Goal: Task Accomplishment & Management: Manage account settings

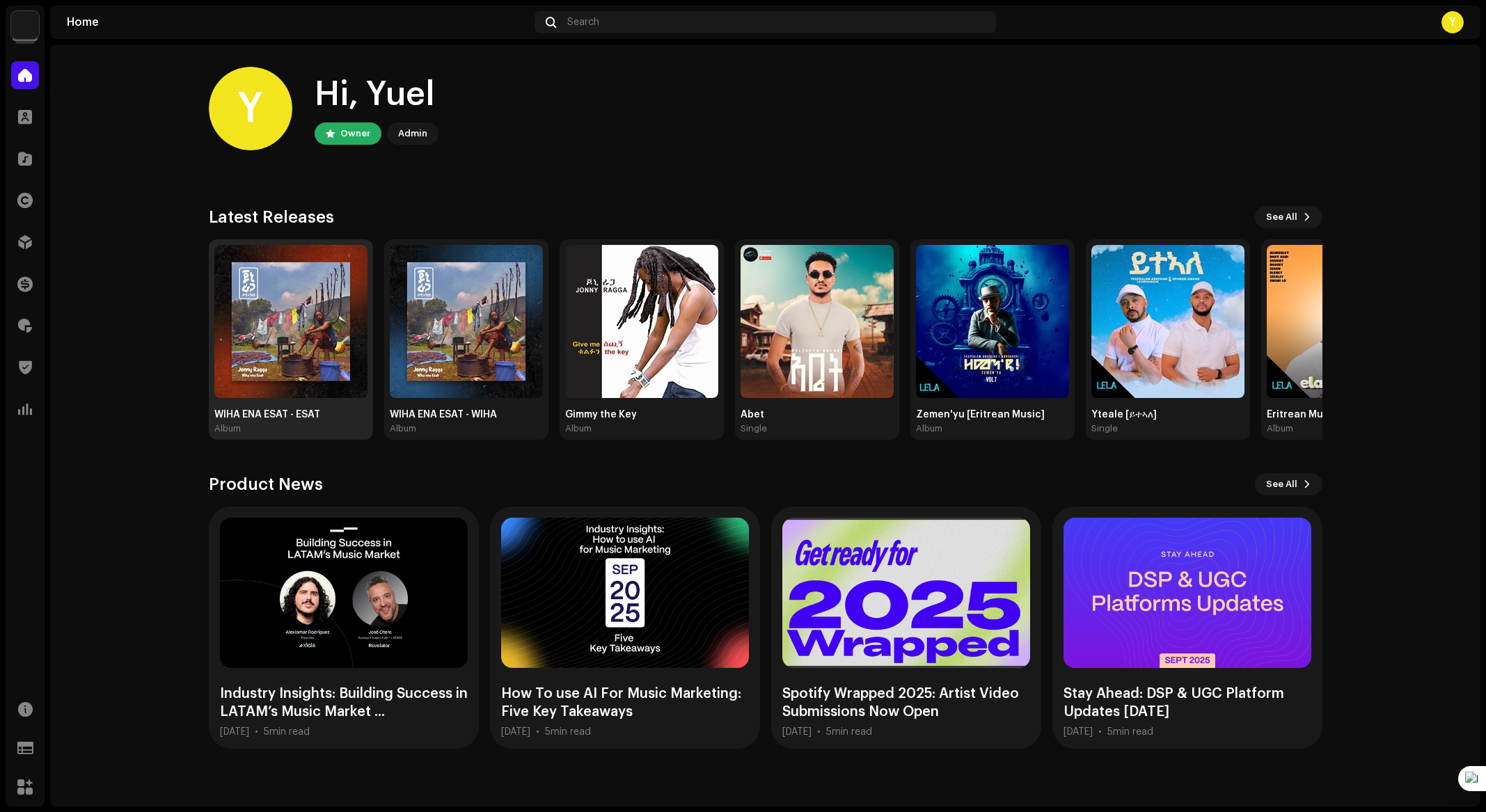
click at [278, 364] on img at bounding box center [291, 321] width 153 height 153
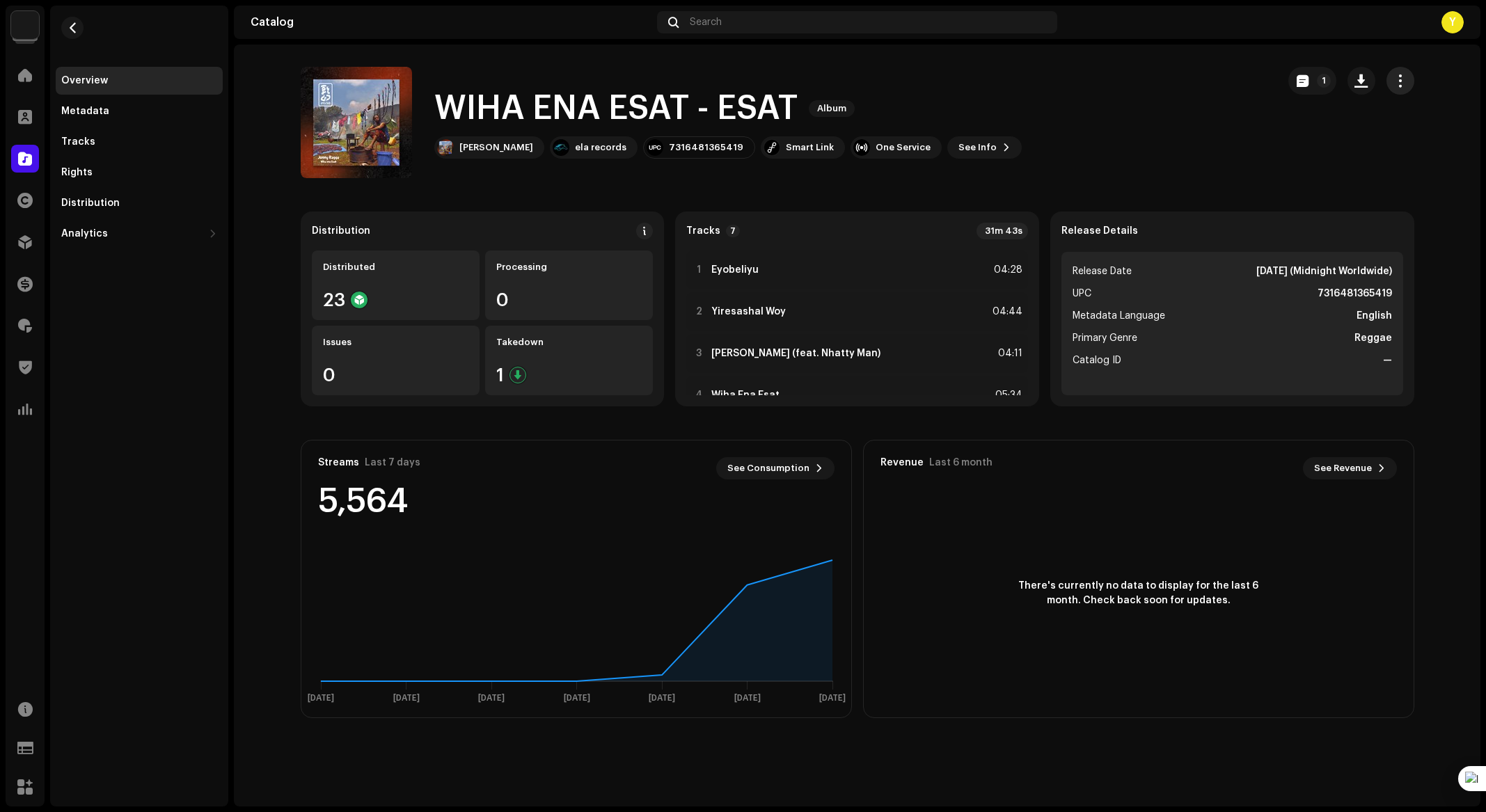
click at [1394, 81] on span "button" at bounding box center [1400, 80] width 13 height 11
click at [105, 143] on div "Tracks" at bounding box center [139, 141] width 156 height 11
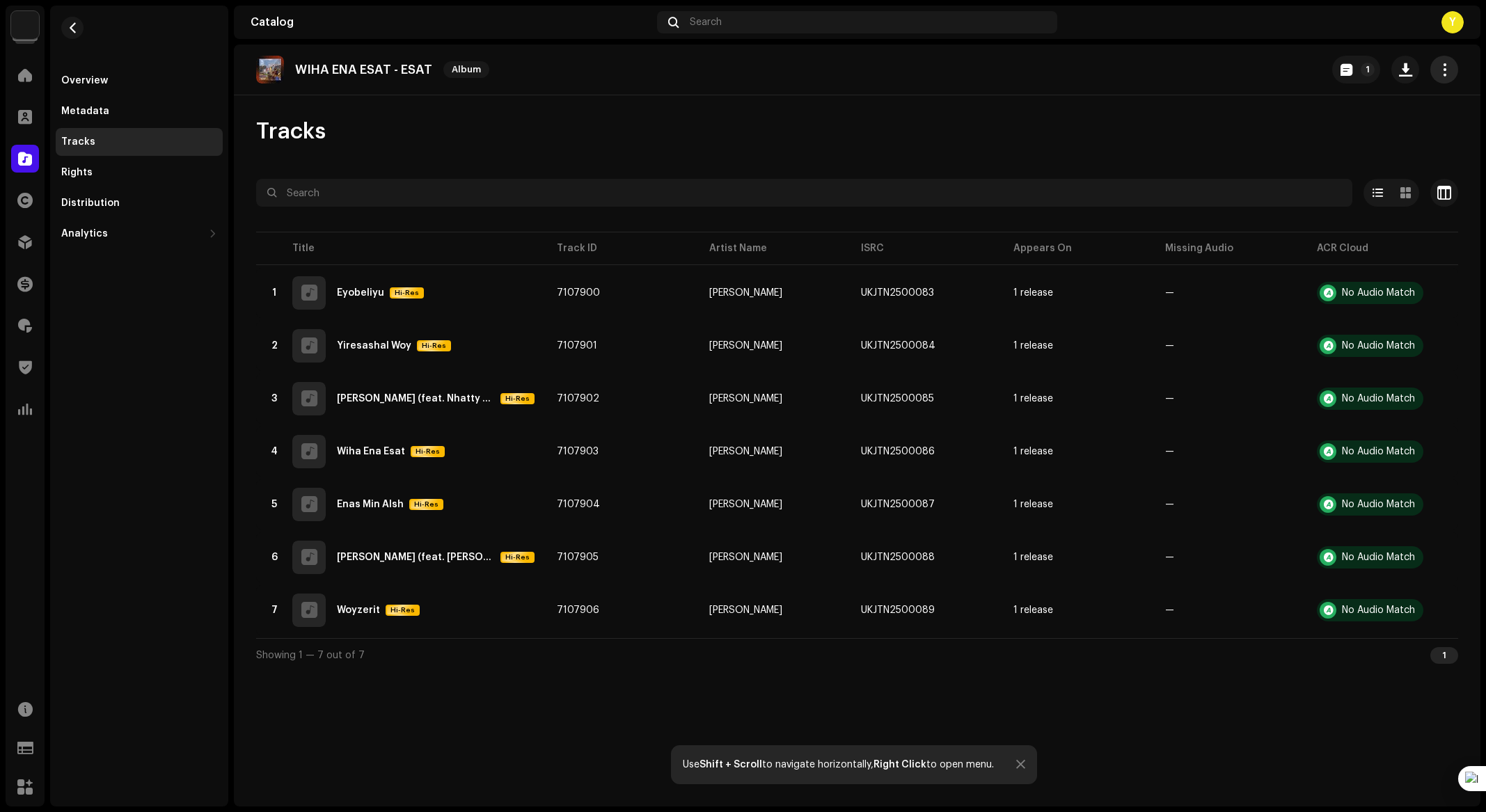
click at [1440, 71] on span "button" at bounding box center [1444, 69] width 13 height 11
click at [1370, 149] on div "Distribute" at bounding box center [1381, 160] width 140 height 28
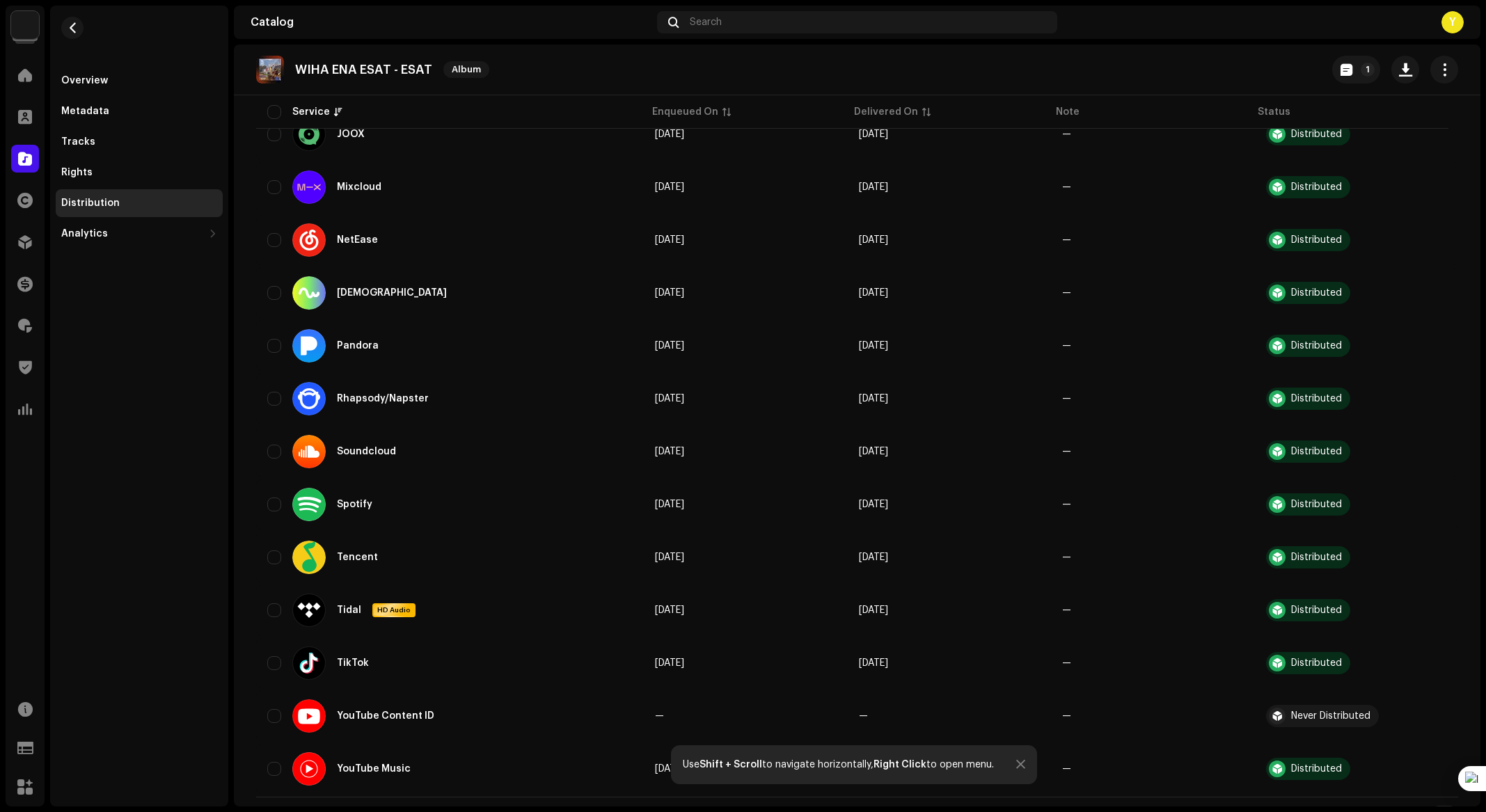
scroll to position [917, 0]
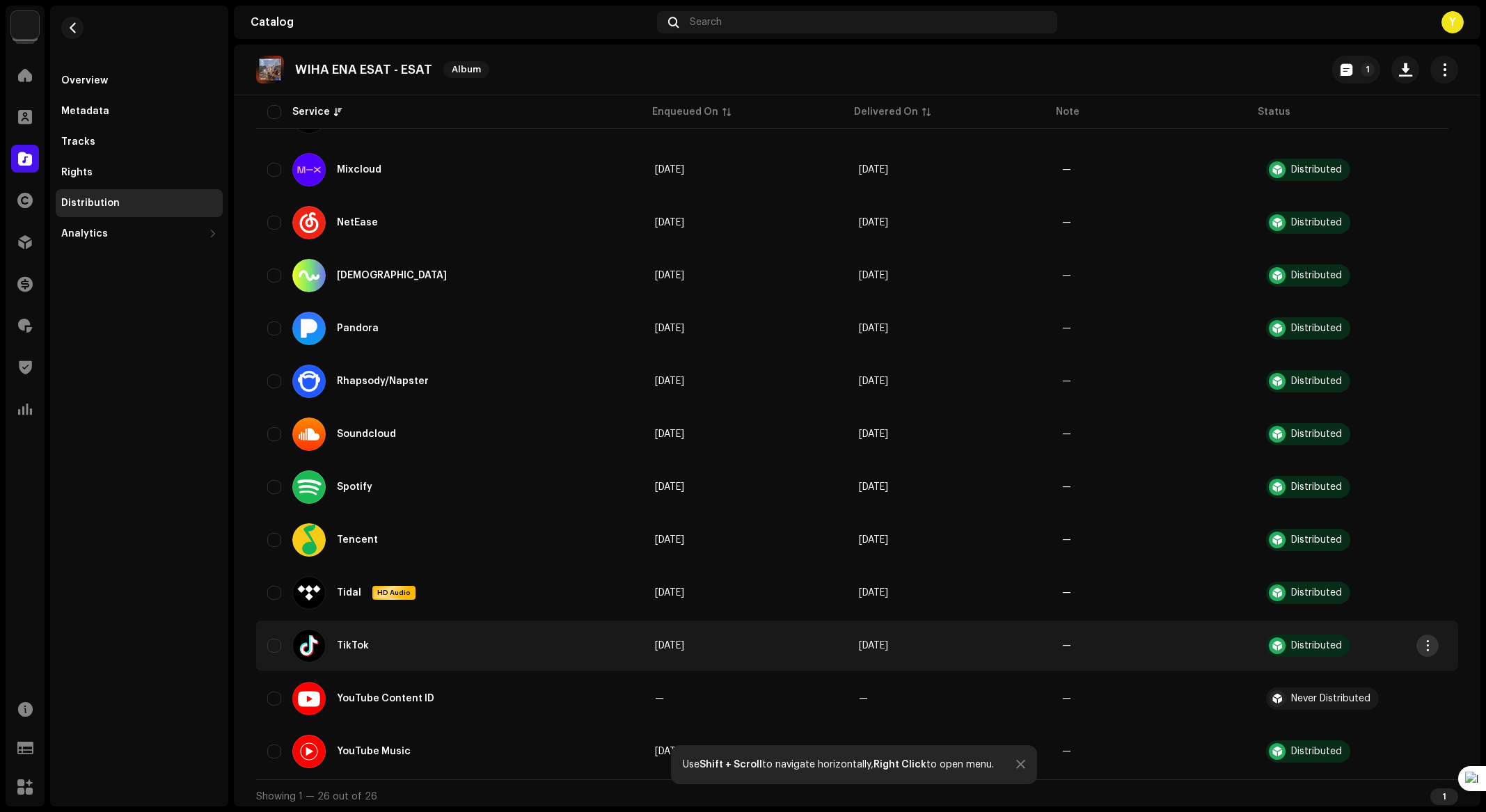
click at [1422, 640] on span "button" at bounding box center [1428, 645] width 10 height 11
click at [1362, 697] on div "Takedown" at bounding box center [1362, 699] width 129 height 11
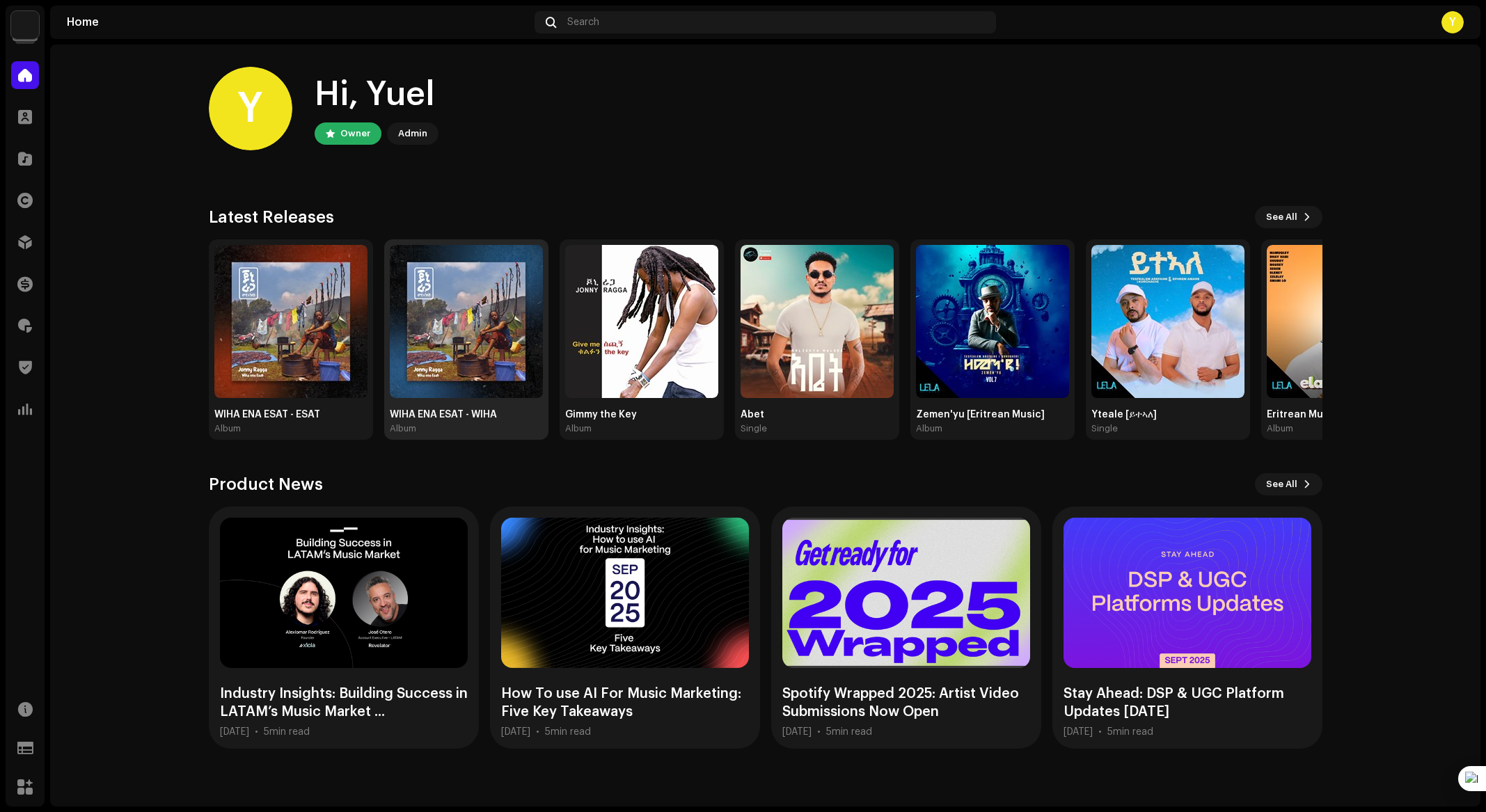
click at [472, 301] on img at bounding box center [466, 321] width 153 height 153
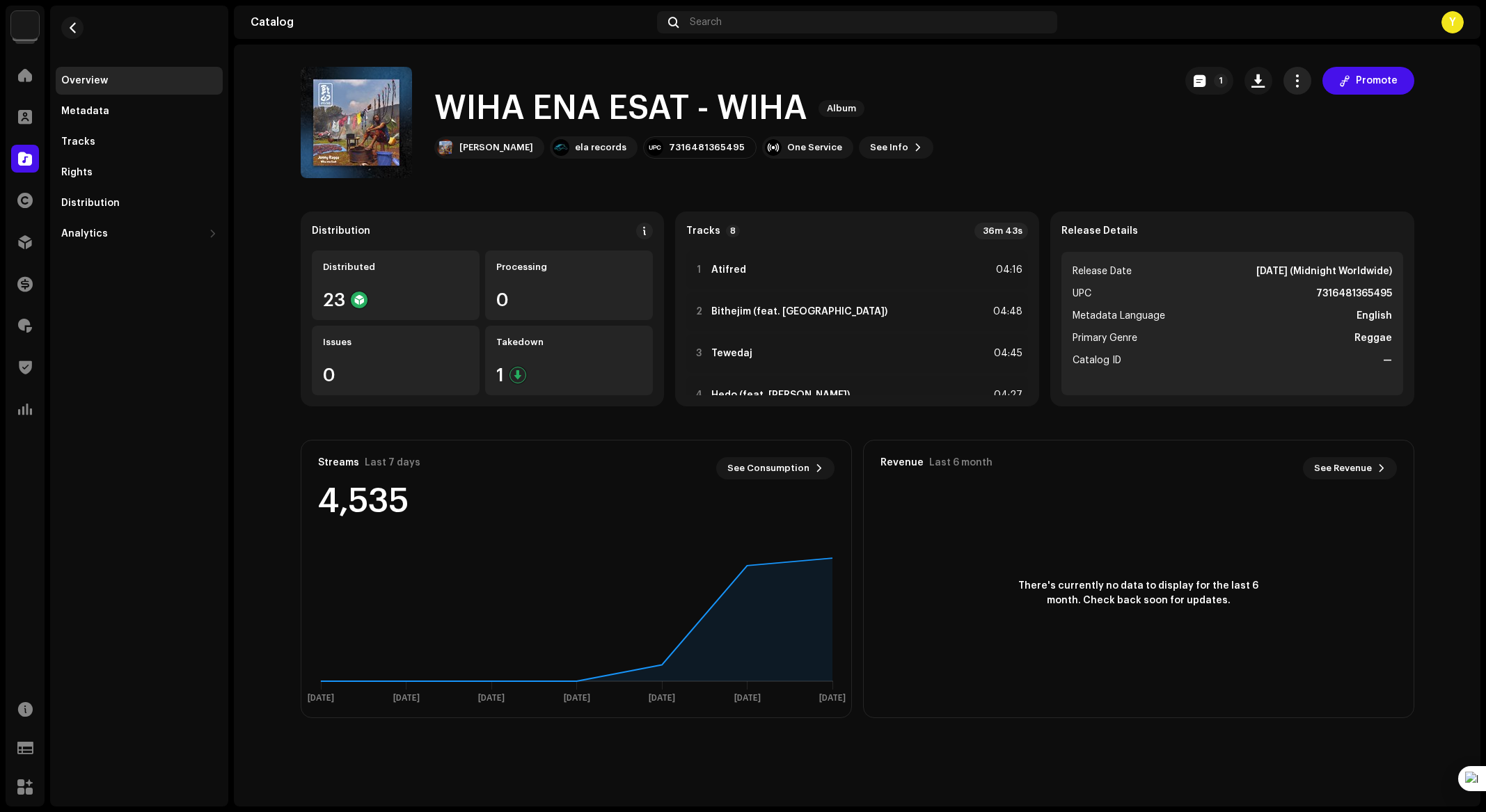
click at [1301, 75] on span "button" at bounding box center [1297, 80] width 13 height 11
click at [1338, 171] on span "Distribute" at bounding box center [1321, 170] width 50 height 11
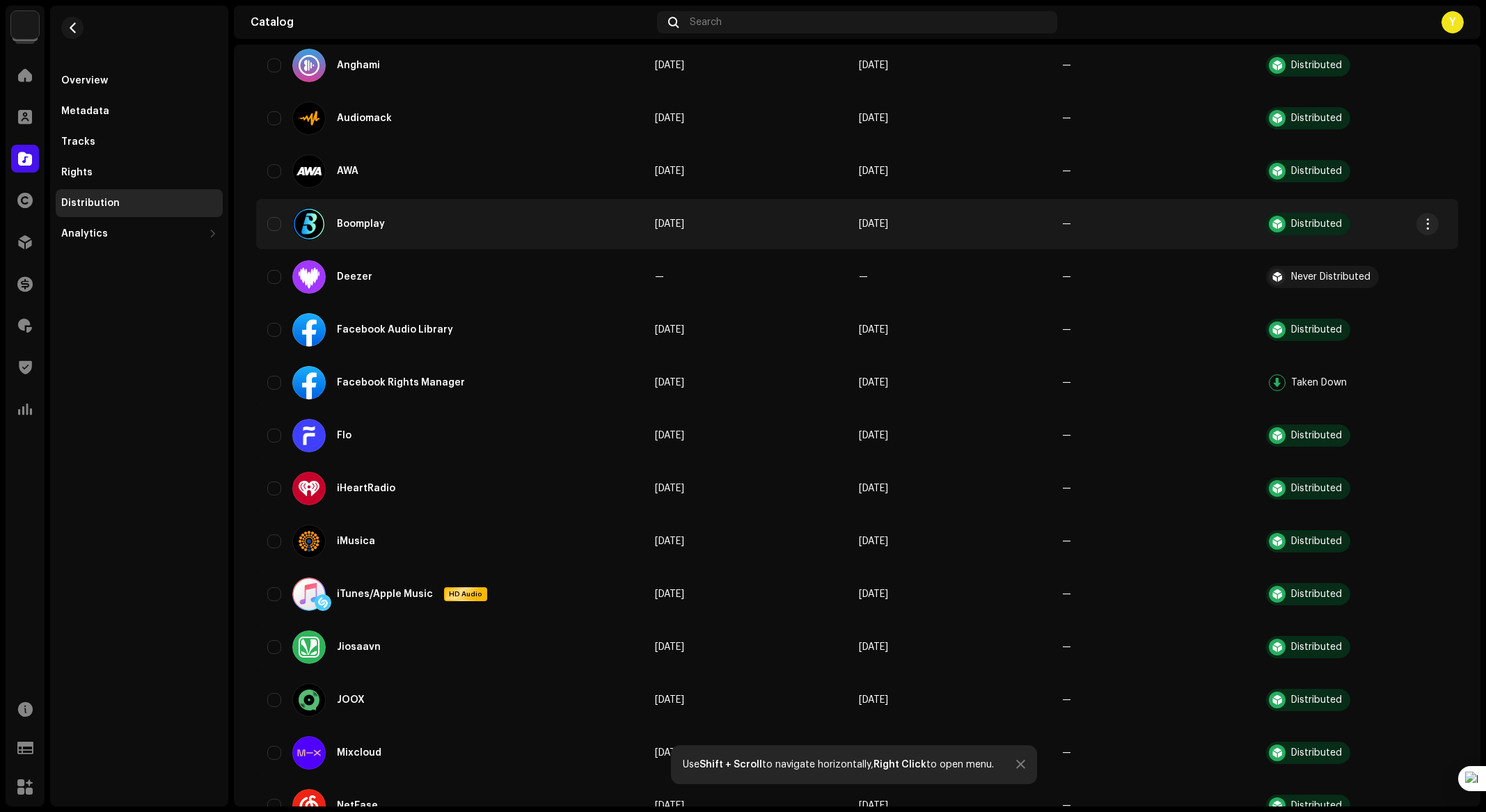
scroll to position [917, 0]
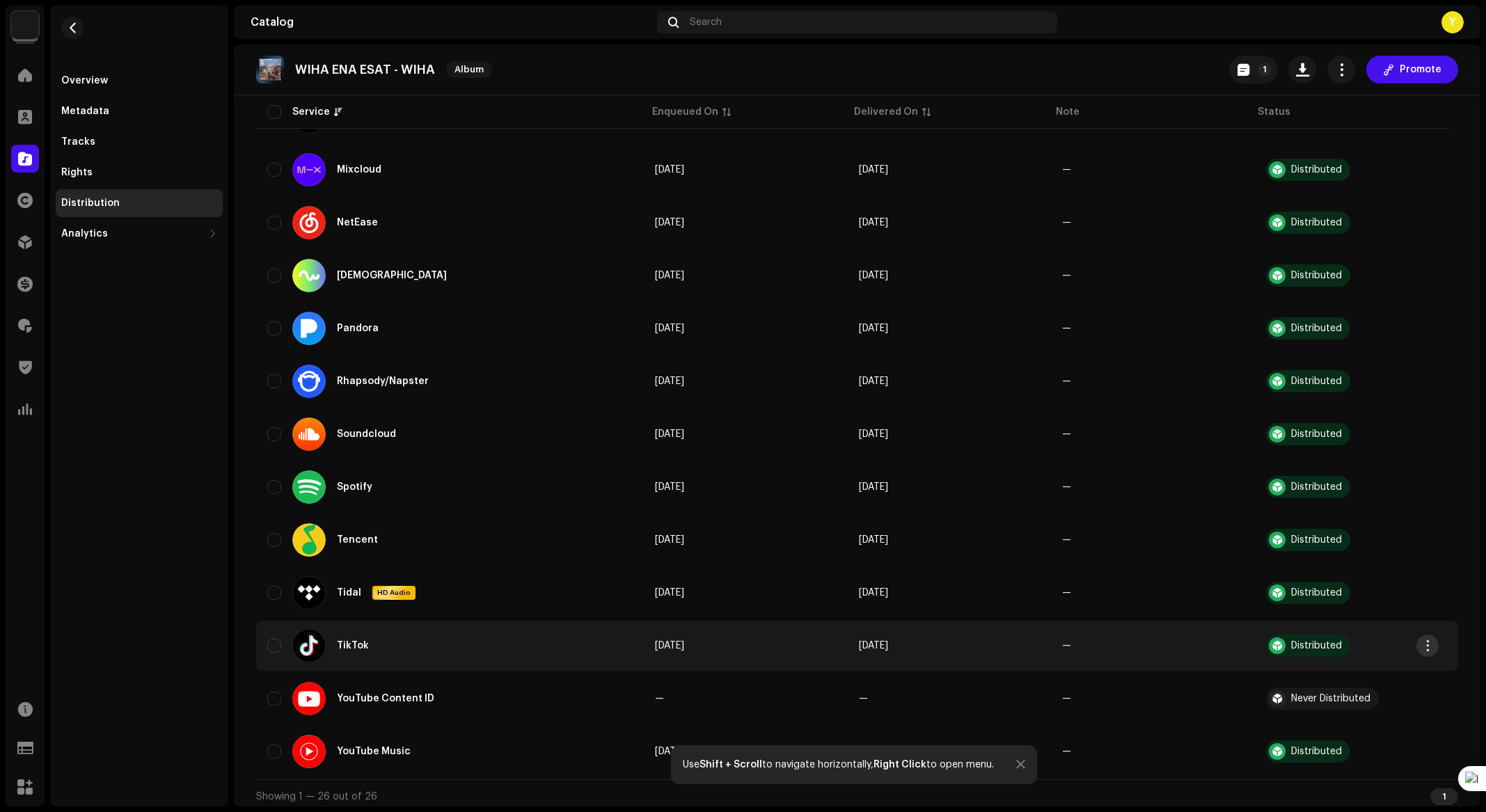
click at [1429, 642] on span "button" at bounding box center [1428, 645] width 10 height 11
click at [1343, 671] on span "Distribute" at bounding box center [1322, 672] width 50 height 11
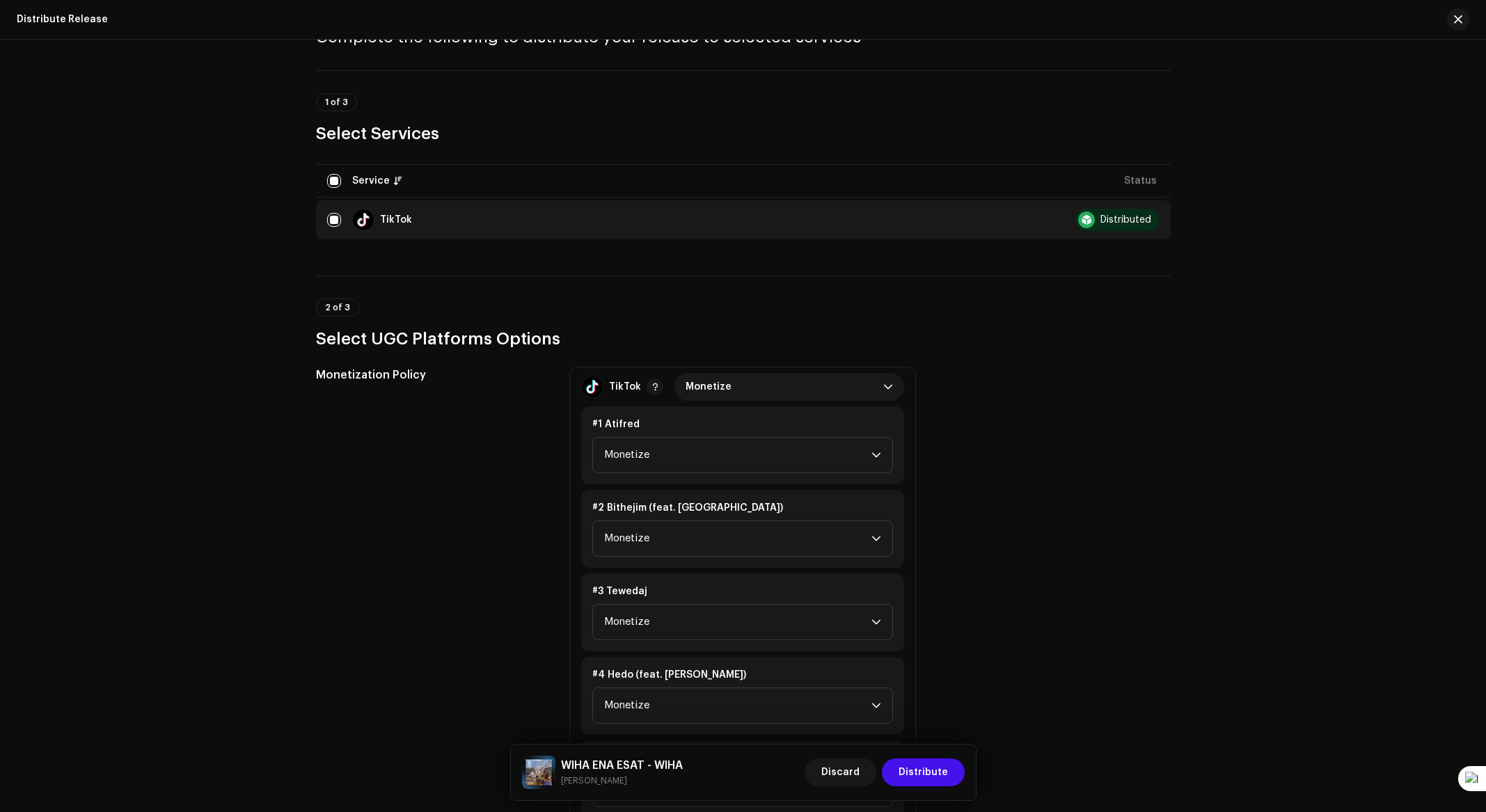
scroll to position [0, 0]
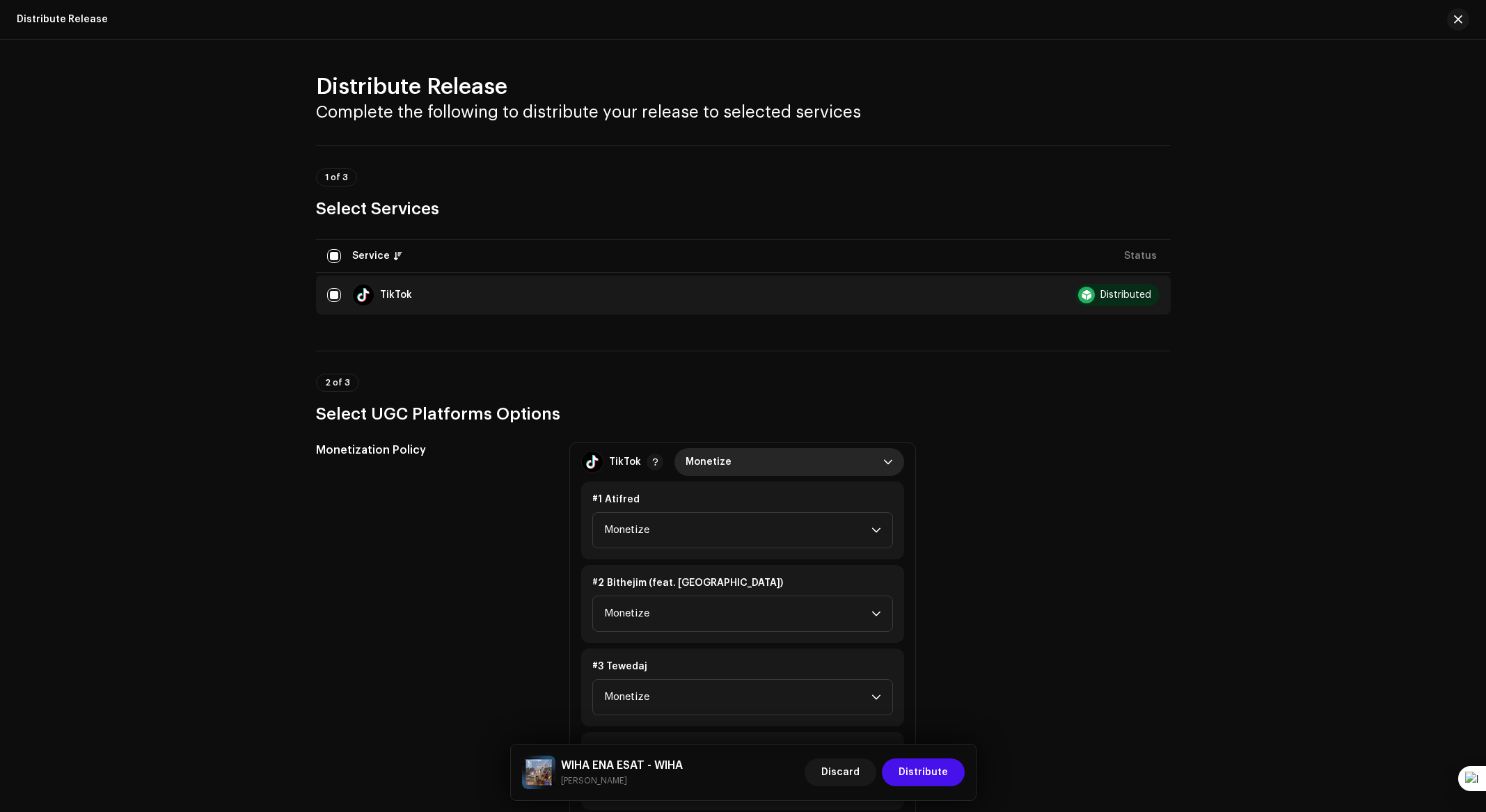
click at [793, 457] on span "Monetize" at bounding box center [784, 462] width 198 height 28
click at [776, 491] on li "NoTikTokScanning" at bounding box center [789, 496] width 218 height 28
click at [924, 775] on span "Distribute" at bounding box center [923, 772] width 50 height 28
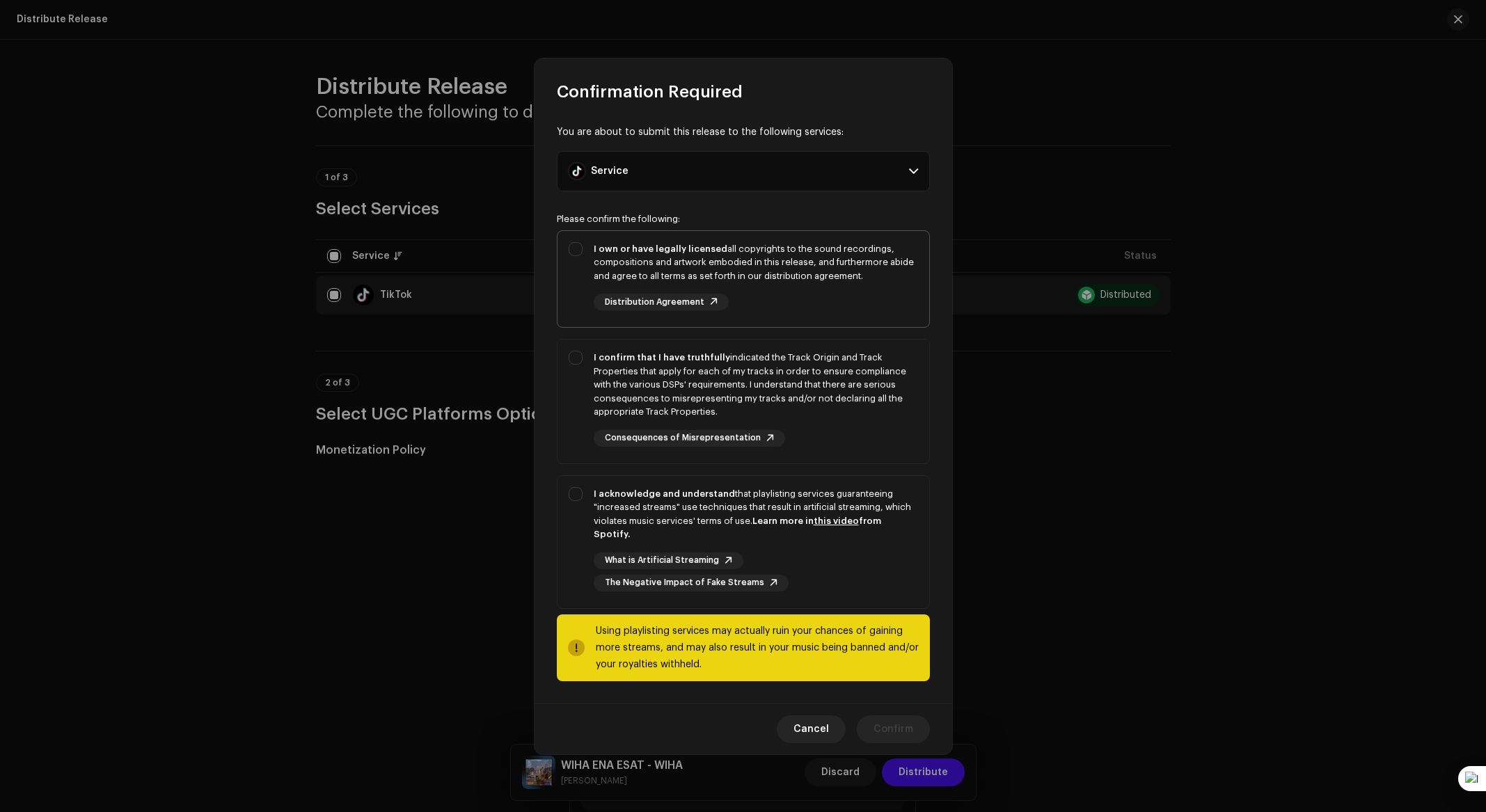
click at [578, 257] on div "I own or have legally licensed all copyrights to the sound recordings, composit…" at bounding box center [743, 276] width 372 height 91
checkbox input "true"
click at [575, 357] on div "I confirm that I have truthfully indicated the Track Origin and Track Propertie…" at bounding box center [743, 399] width 372 height 119
checkbox input "true"
click at [578, 507] on div "I acknowledge and understand that playlisting services guaranteeing "increased …" at bounding box center [743, 539] width 372 height 126
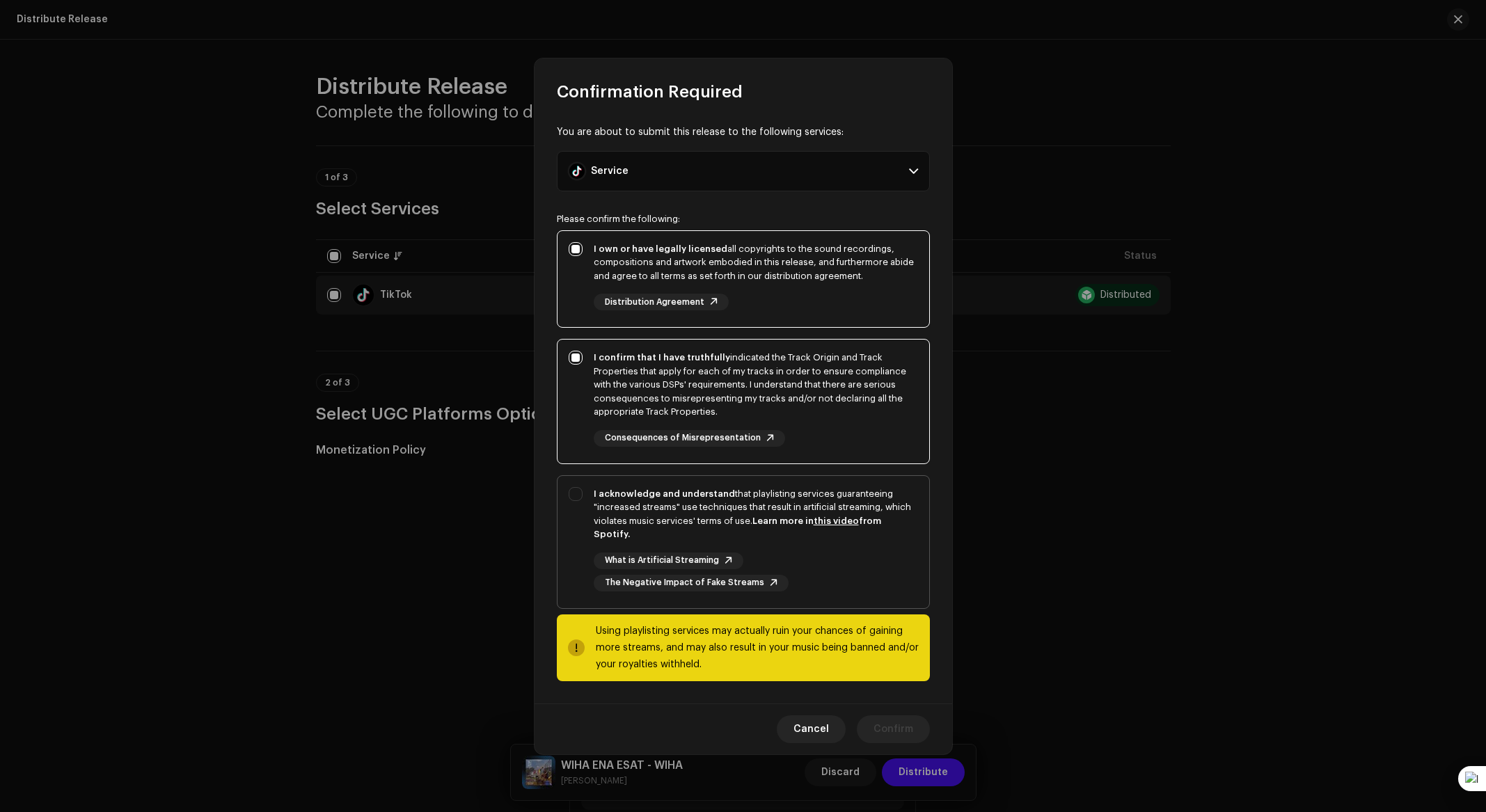
checkbox input "true"
click at [883, 724] on span "Confirm" at bounding box center [893, 729] width 39 height 28
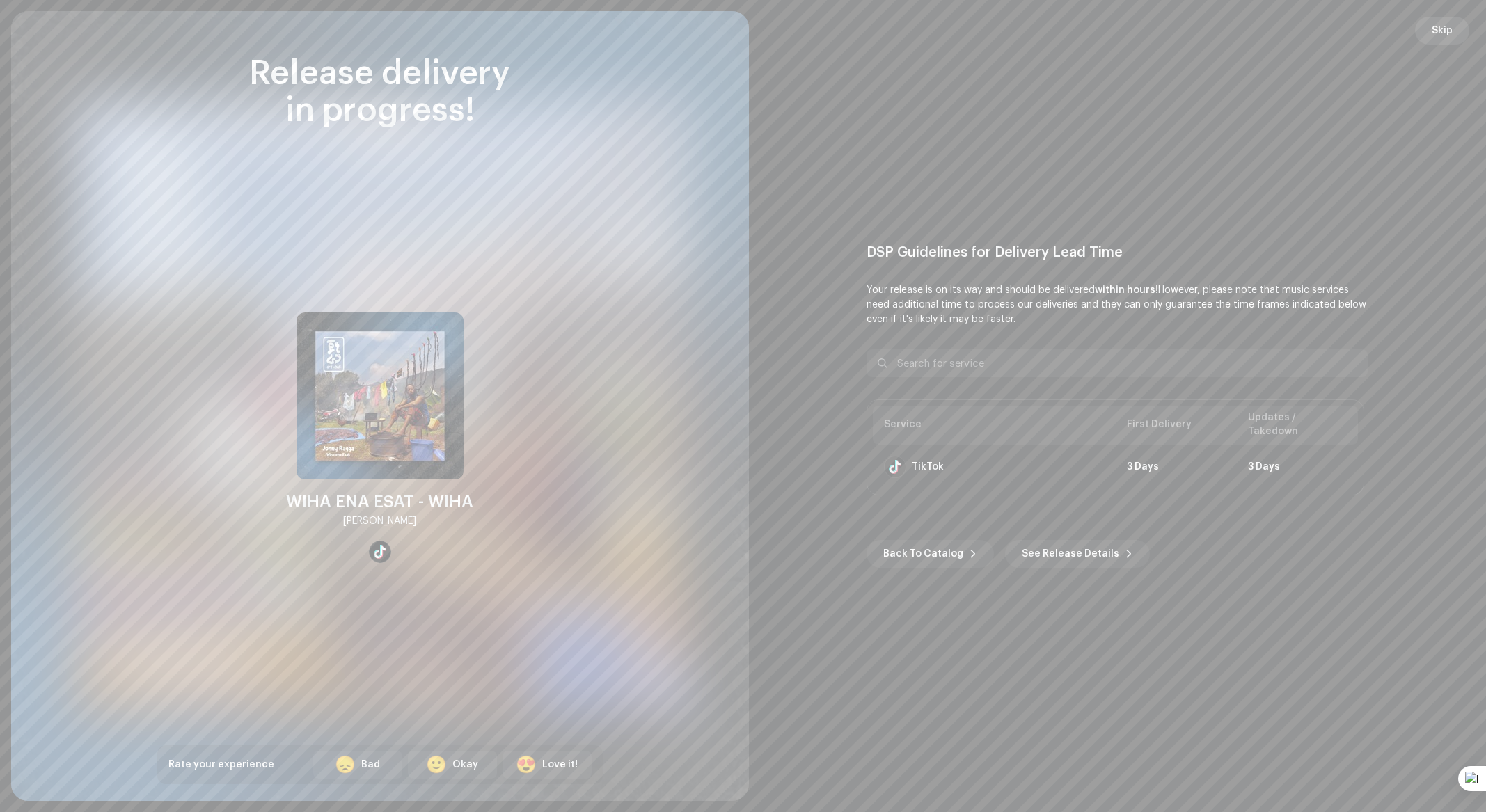
click at [1448, 29] on span "Skip" at bounding box center [1442, 31] width 21 height 28
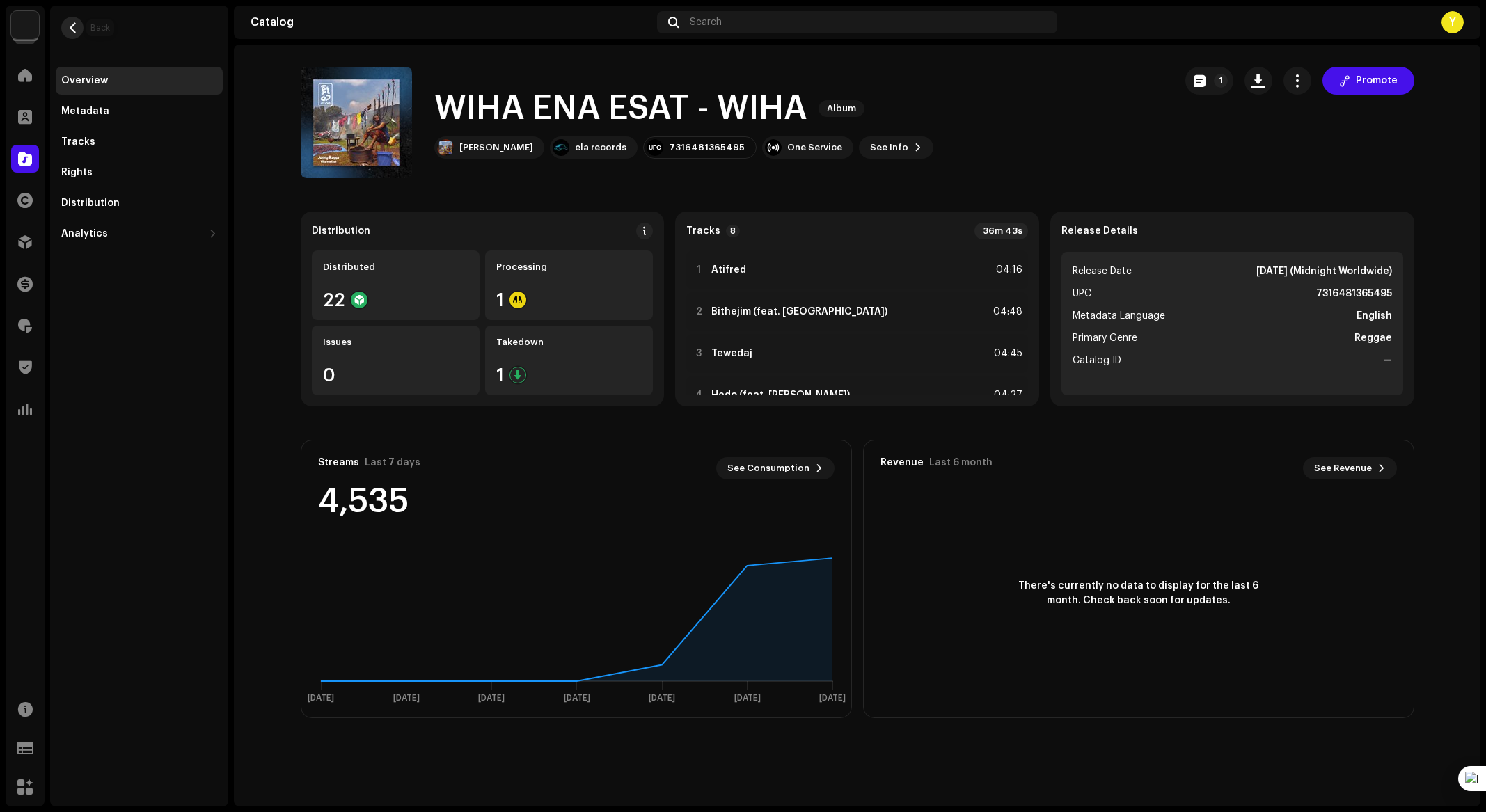
click at [67, 31] on span "button" at bounding box center [72, 28] width 10 height 11
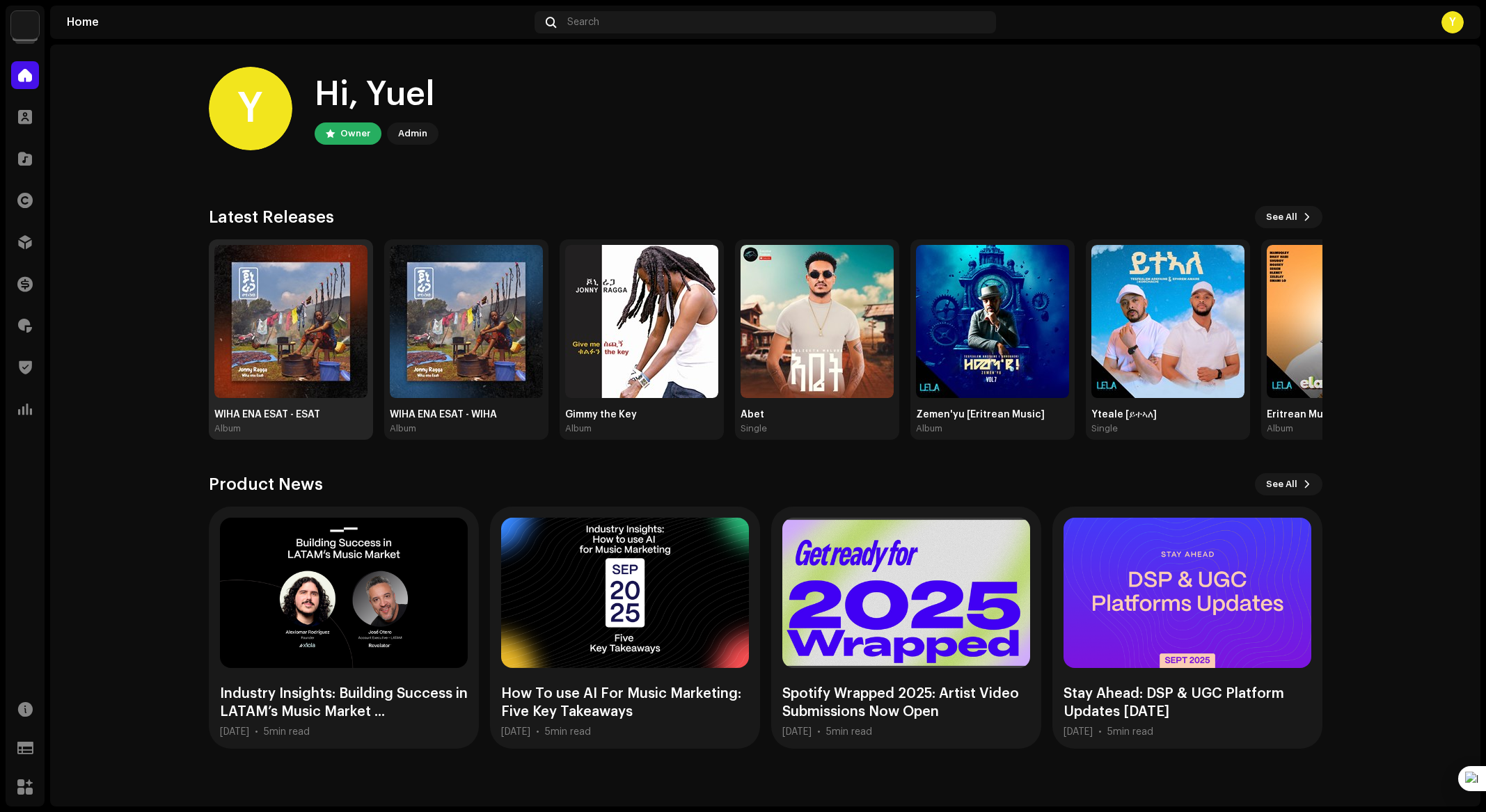
click at [285, 363] on img at bounding box center [291, 321] width 153 height 153
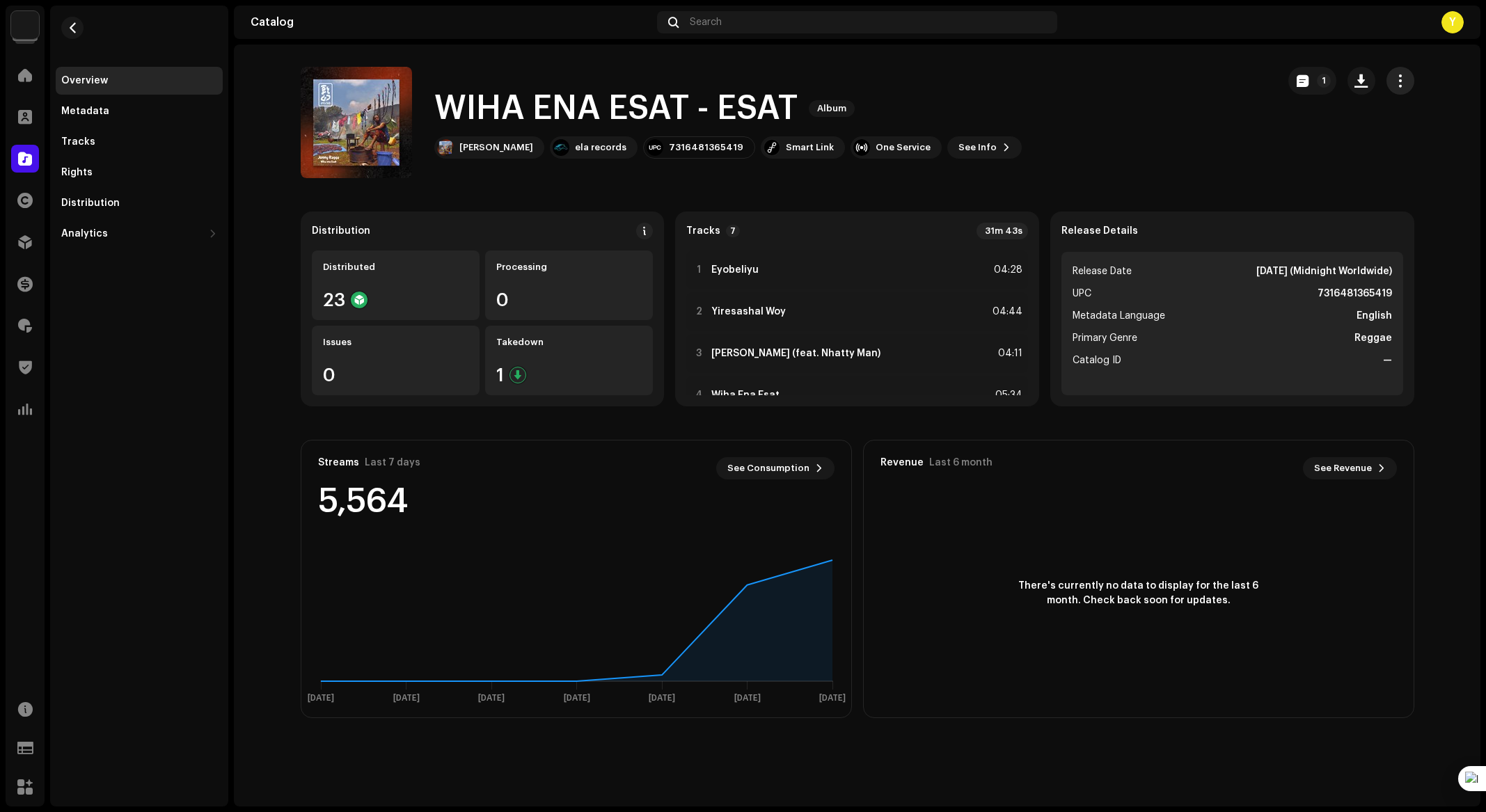
click at [1405, 72] on button "button" at bounding box center [1400, 81] width 28 height 28
click at [1328, 172] on div "Distribute" at bounding box center [1337, 170] width 129 height 11
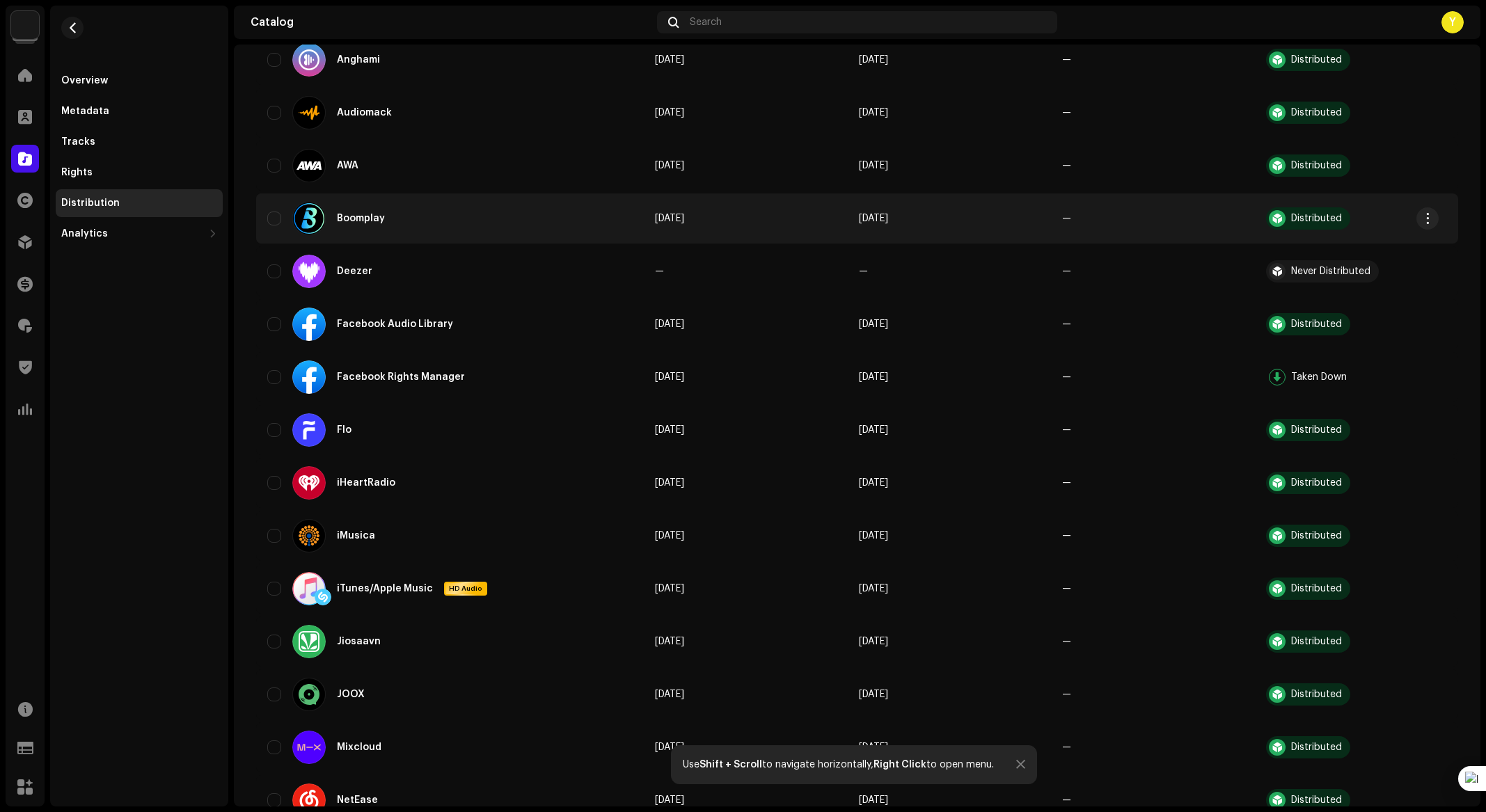
scroll to position [917, 0]
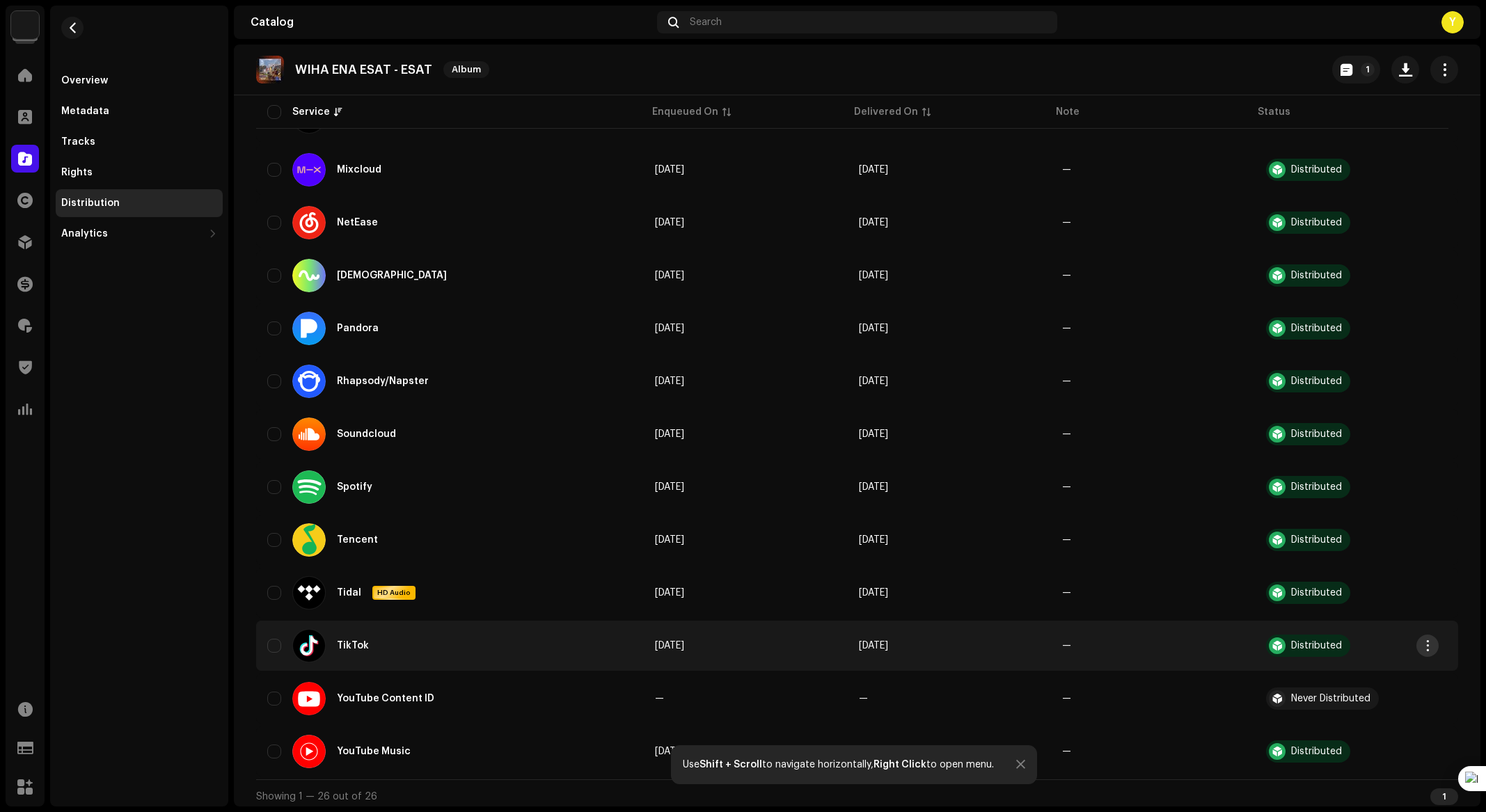
click at [1424, 642] on span "button" at bounding box center [1428, 645] width 10 height 11
click at [1351, 699] on div "Takedown" at bounding box center [1362, 699] width 129 height 11
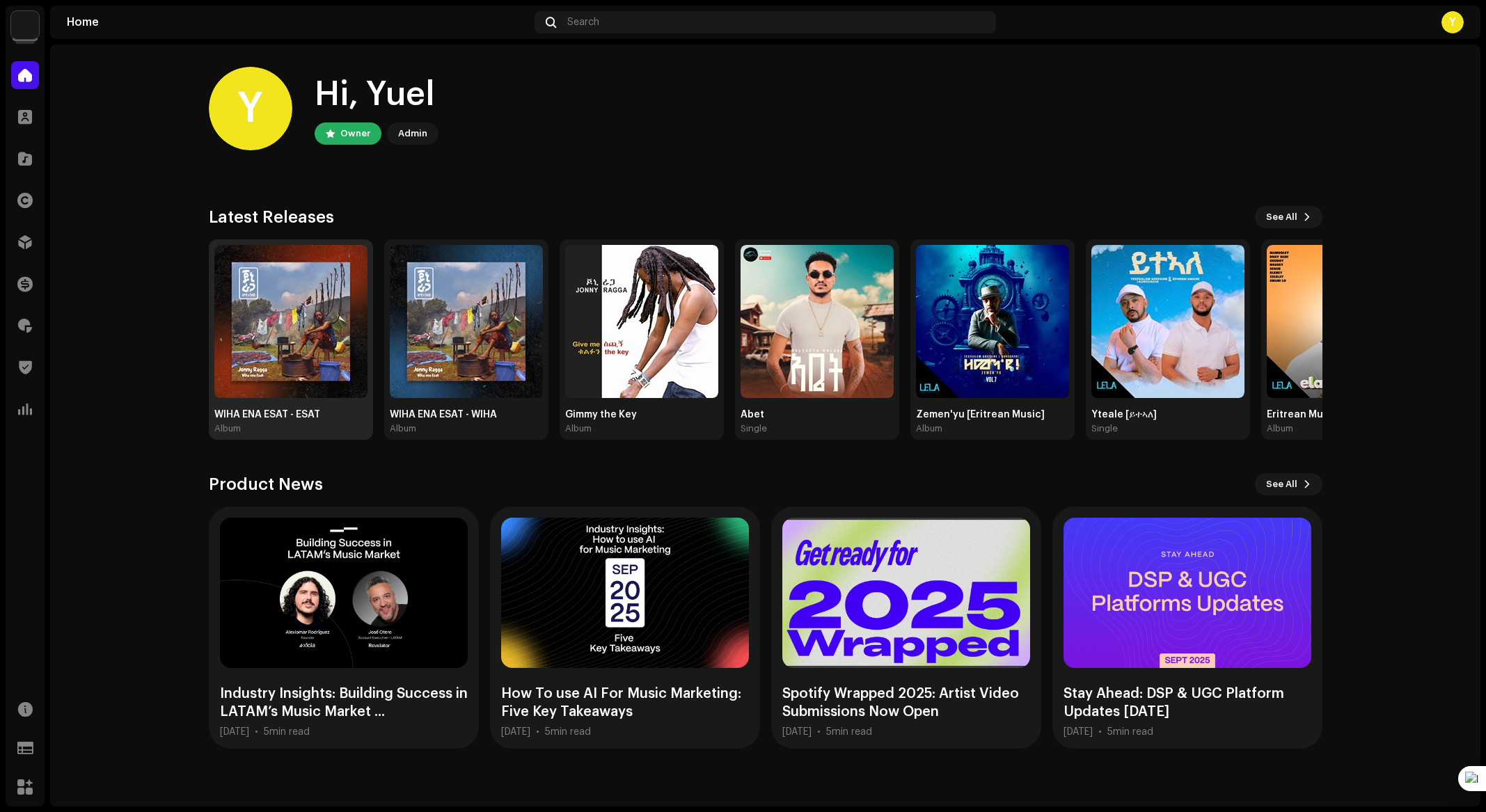
click at [250, 351] on img at bounding box center [291, 321] width 153 height 153
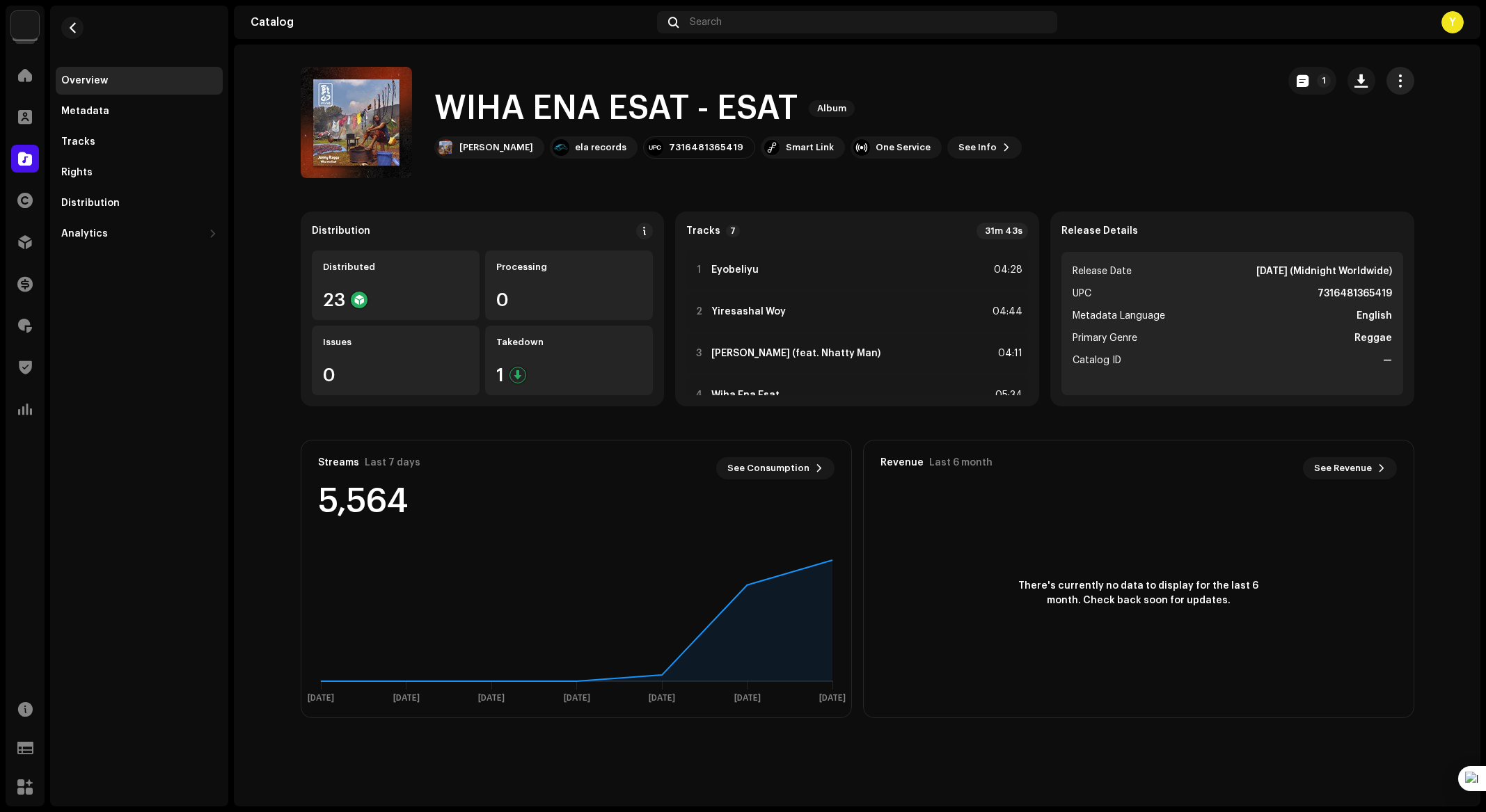
click at [1402, 79] on span "button" at bounding box center [1400, 80] width 13 height 11
click at [1348, 166] on div "Distribute" at bounding box center [1337, 170] width 129 height 11
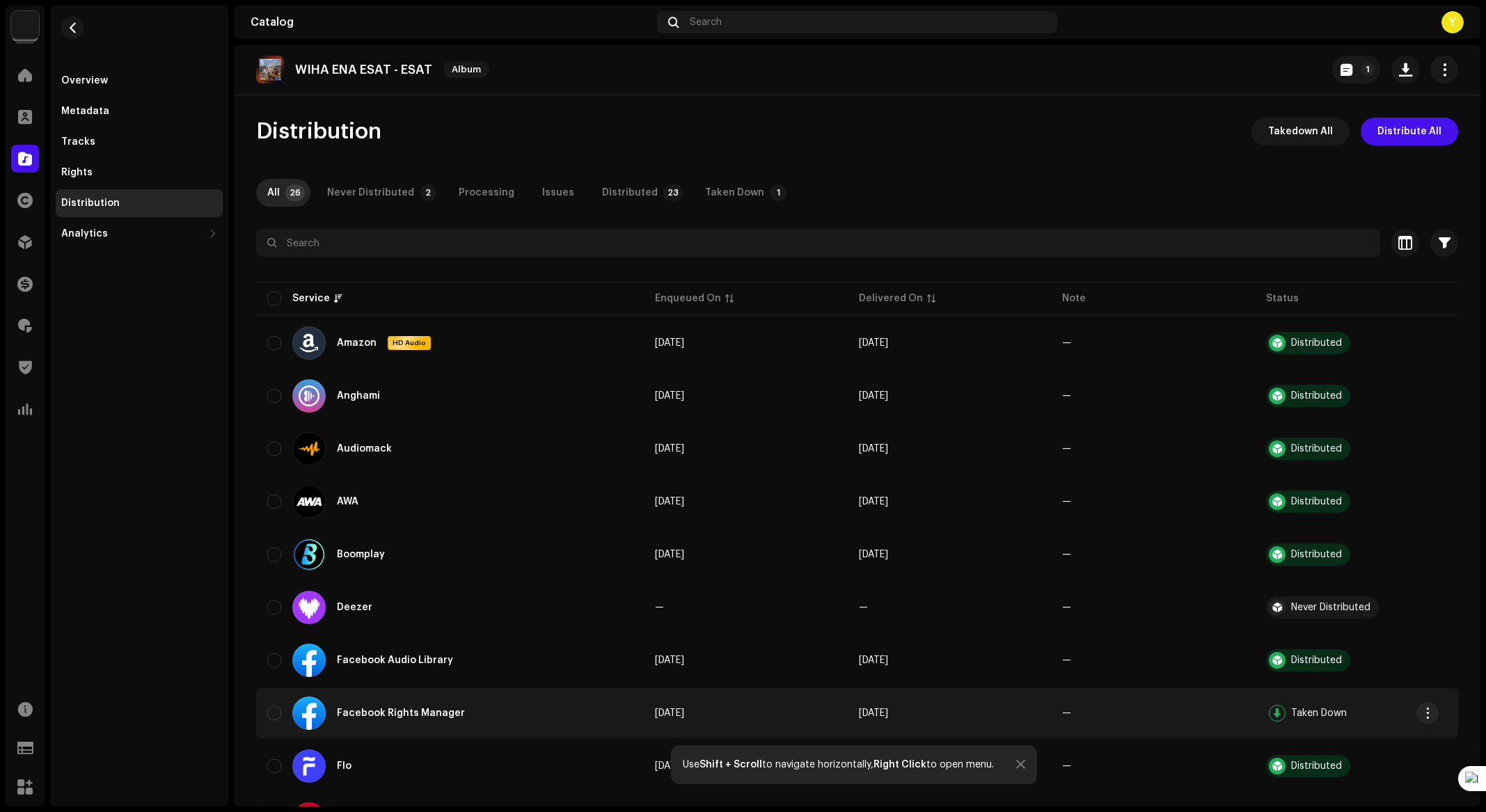
scroll to position [917, 0]
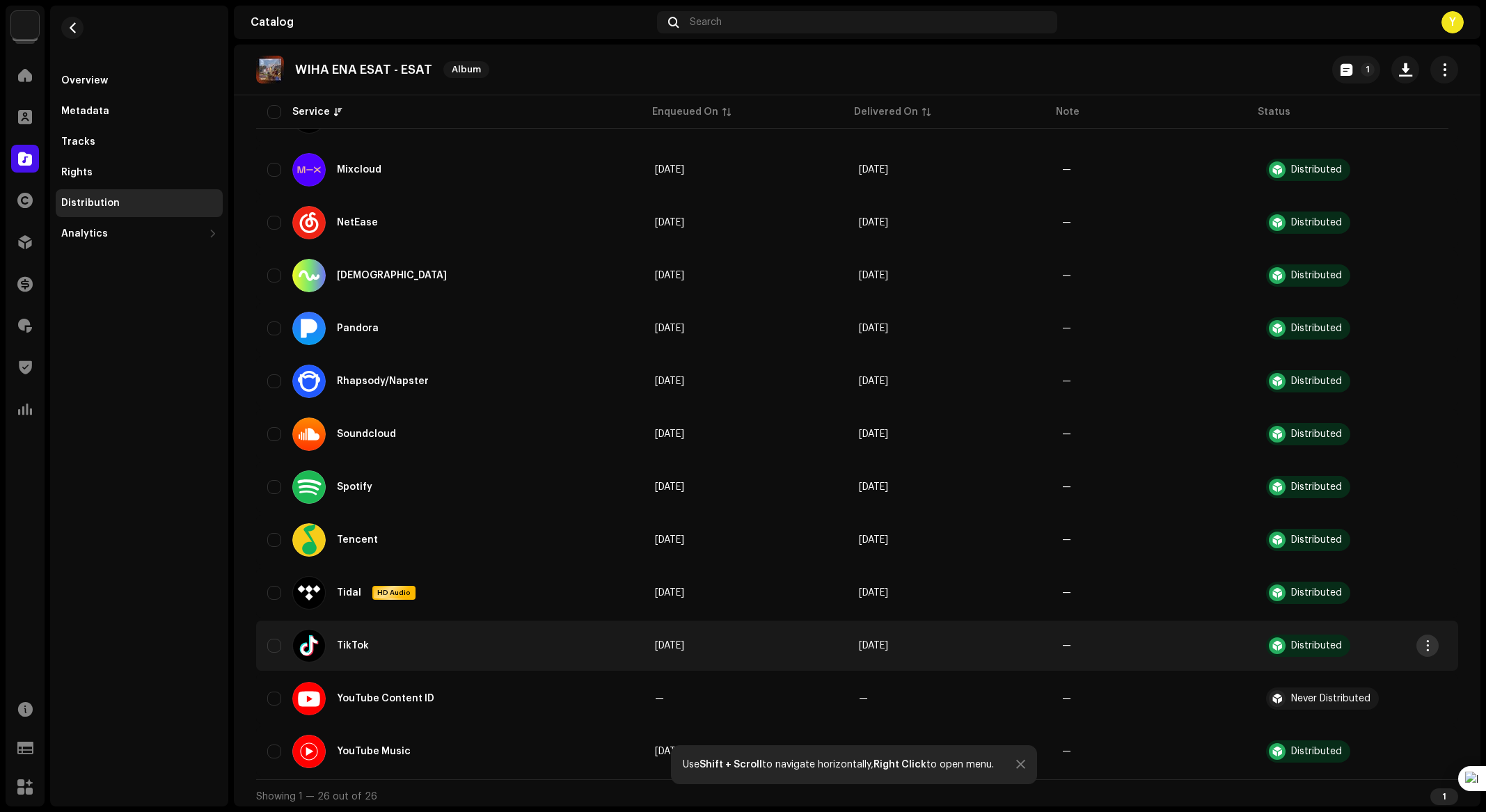
click at [1433, 640] on span "button" at bounding box center [1428, 645] width 10 height 11
click at [1356, 675] on div "Distribute" at bounding box center [1362, 672] width 129 height 11
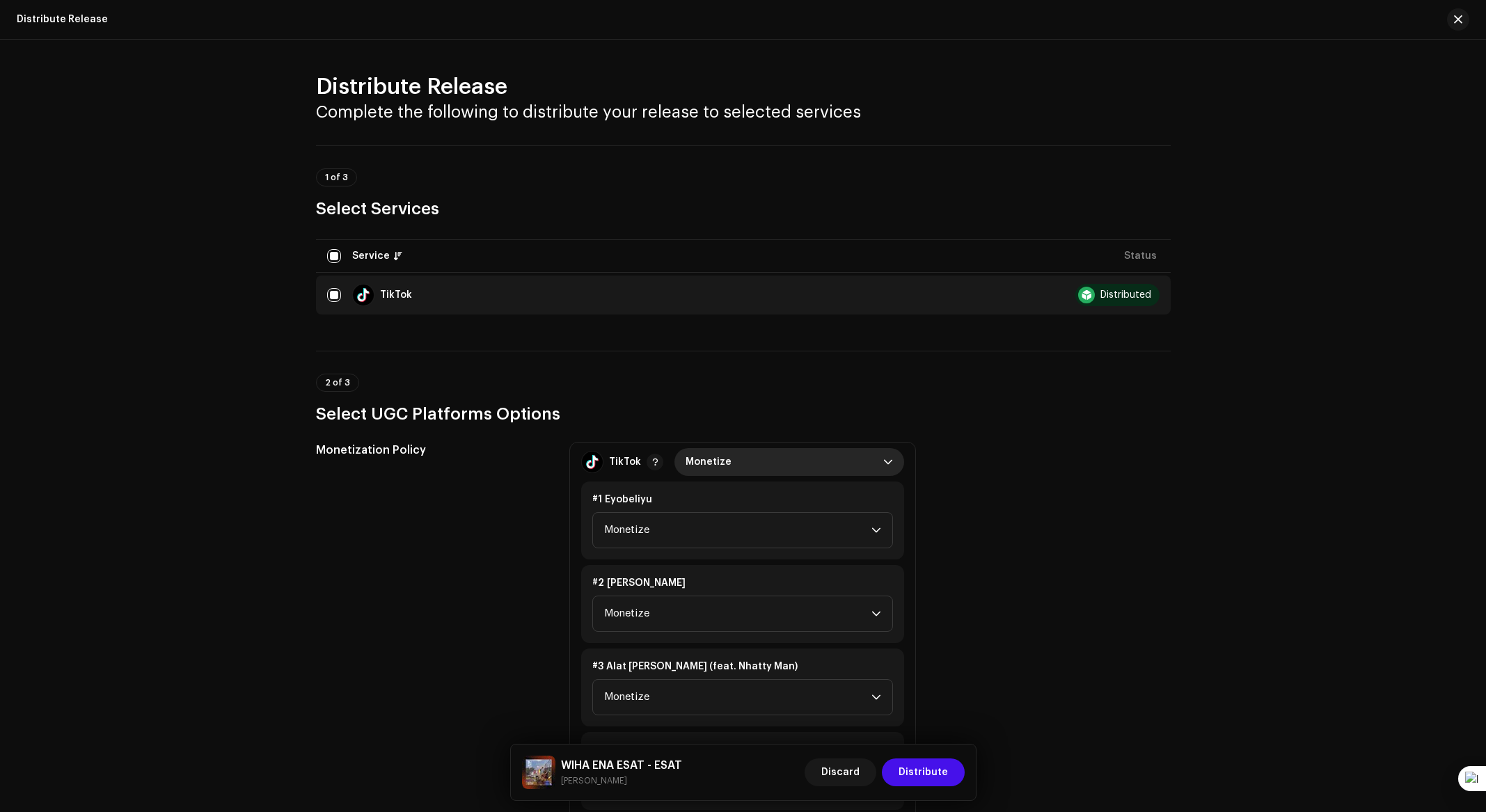
click at [714, 464] on span "Monetize" at bounding box center [784, 462] width 198 height 28
click at [739, 490] on span "NoTikTokScanning" at bounding box center [731, 496] width 92 height 14
click at [921, 773] on span "Distribute" at bounding box center [923, 772] width 50 height 28
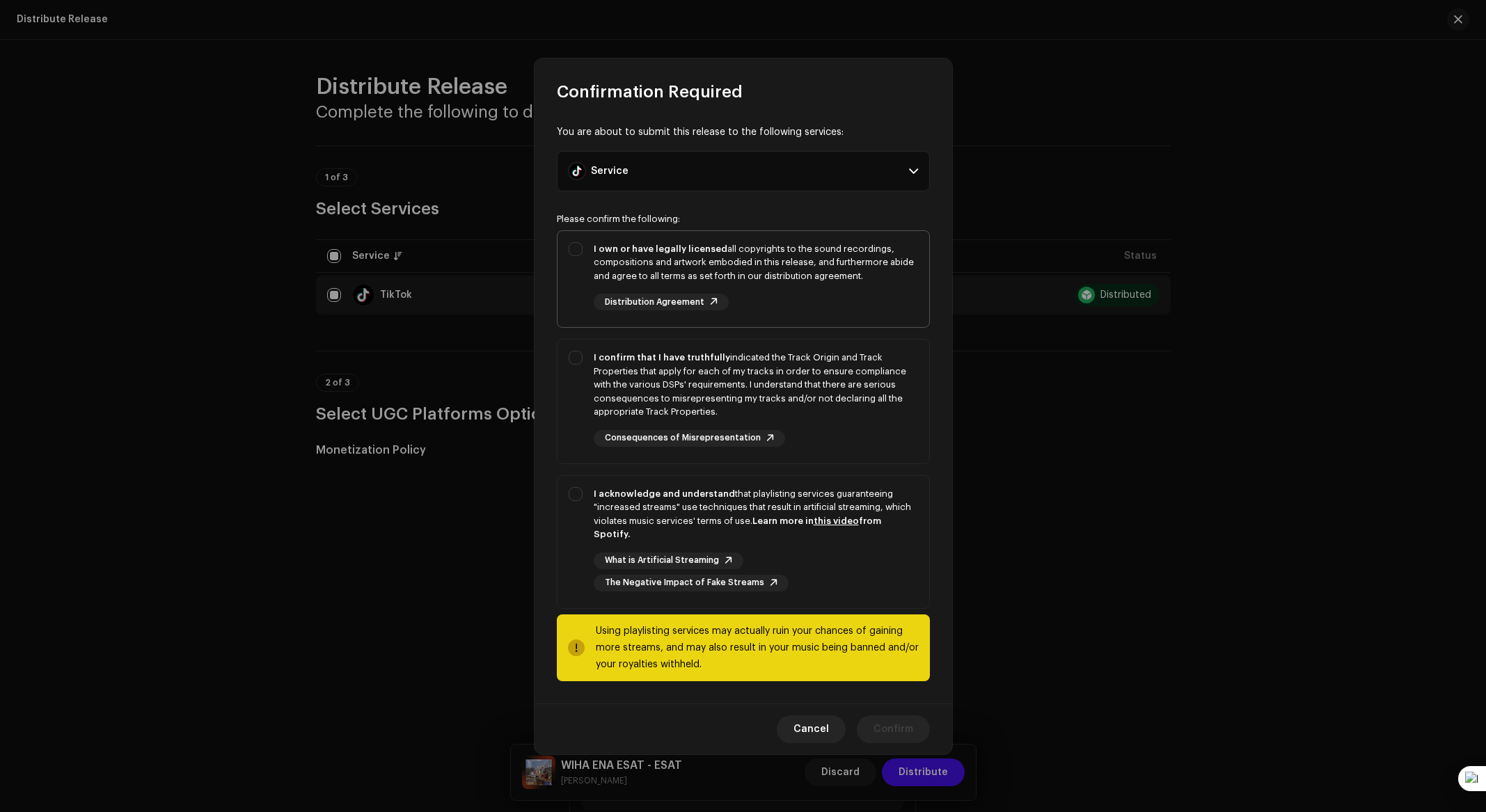
click at [565, 248] on div "I own or have legally licensed all copyrights to the sound recordings, composit…" at bounding box center [743, 276] width 372 height 91
checkbox input "true"
click at [599, 377] on div "I confirm that I have truthfully indicated the Track Origin and Track Propertie…" at bounding box center [756, 385] width 325 height 68
checkbox input "true"
click at [628, 497] on strong "I acknowledge and understand" at bounding box center [664, 494] width 141 height 9
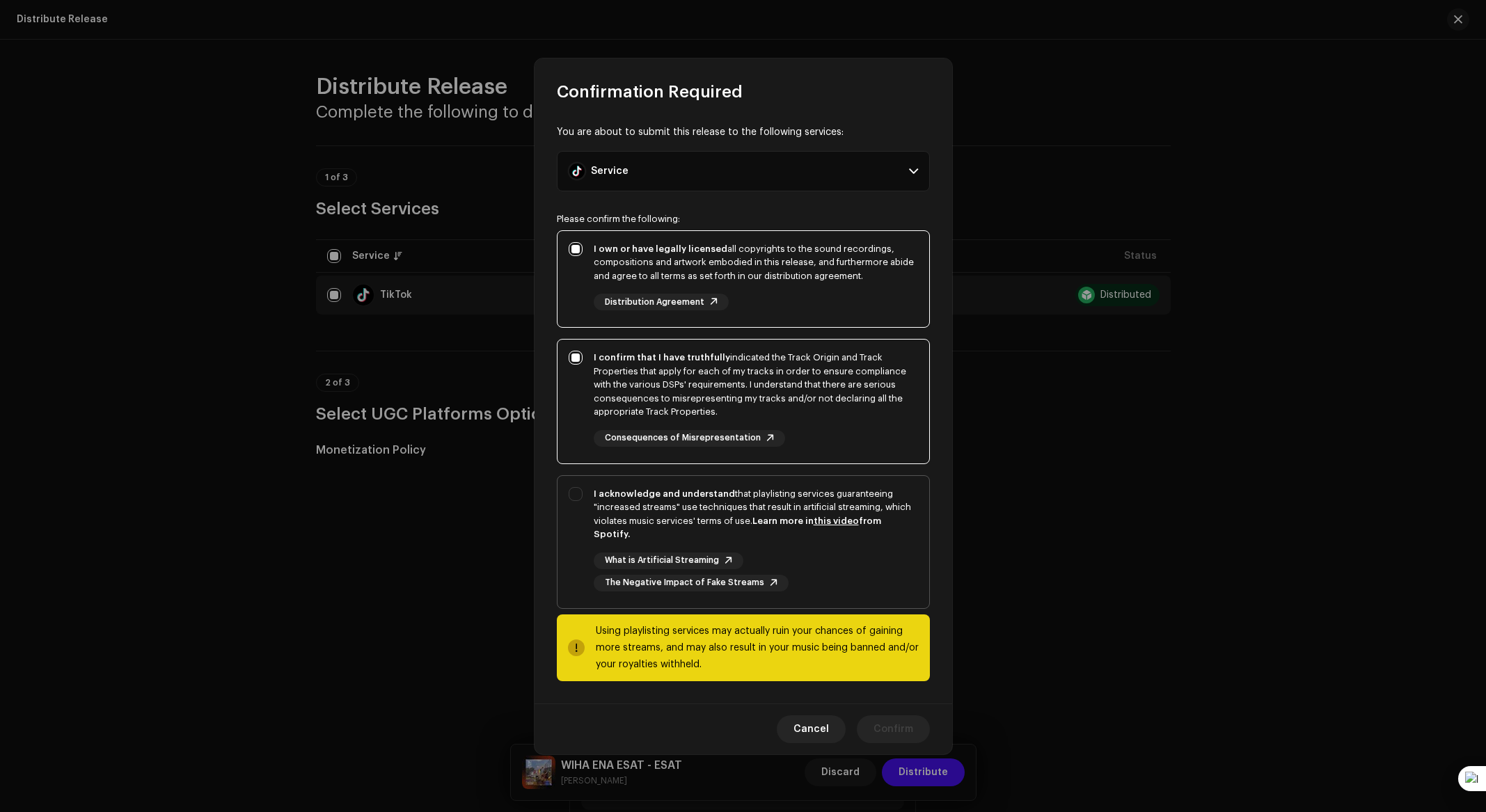
checkbox input "true"
click at [903, 721] on span "Confirm" at bounding box center [893, 729] width 39 height 28
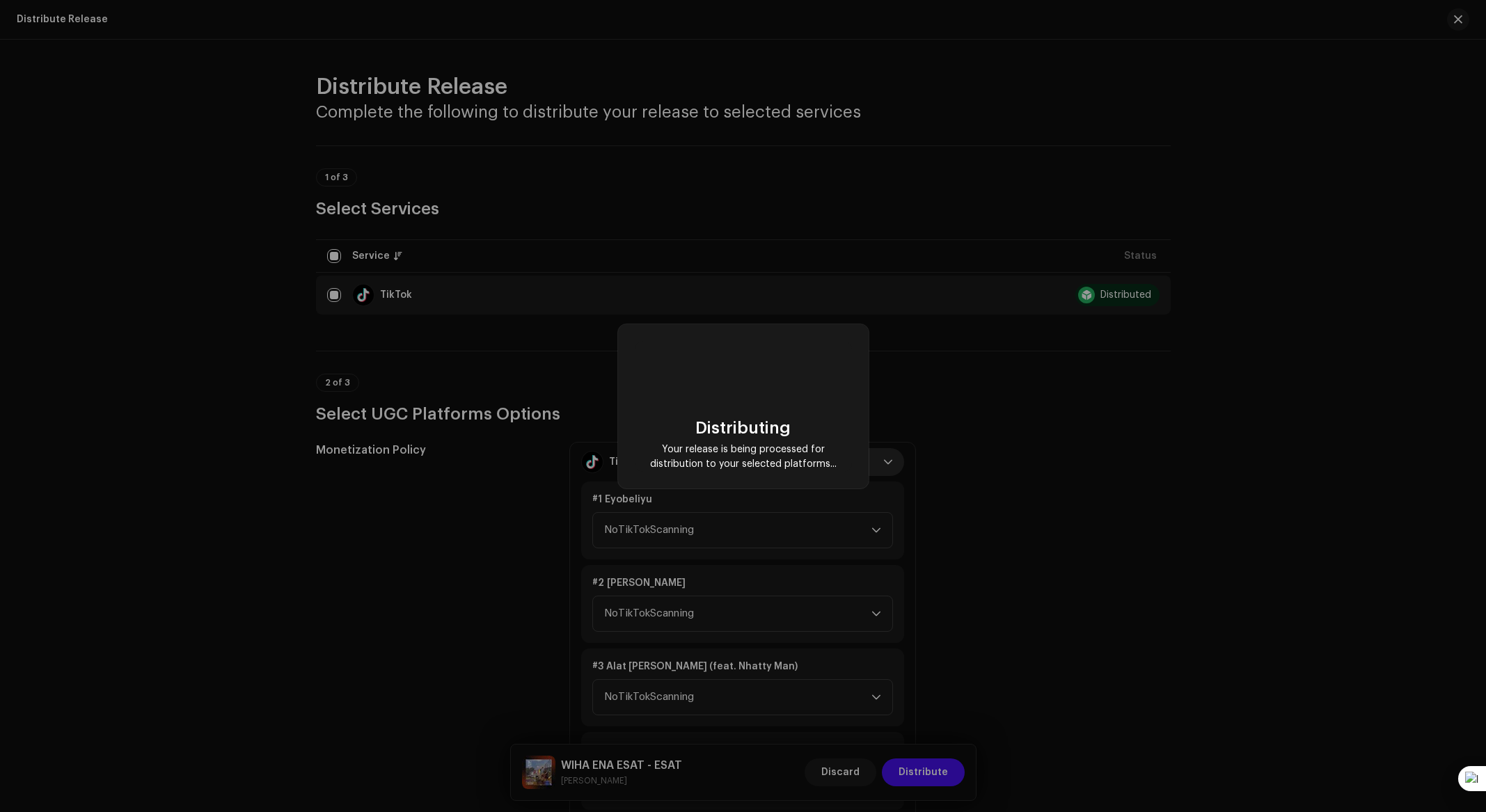
scroll to position [0, 0]
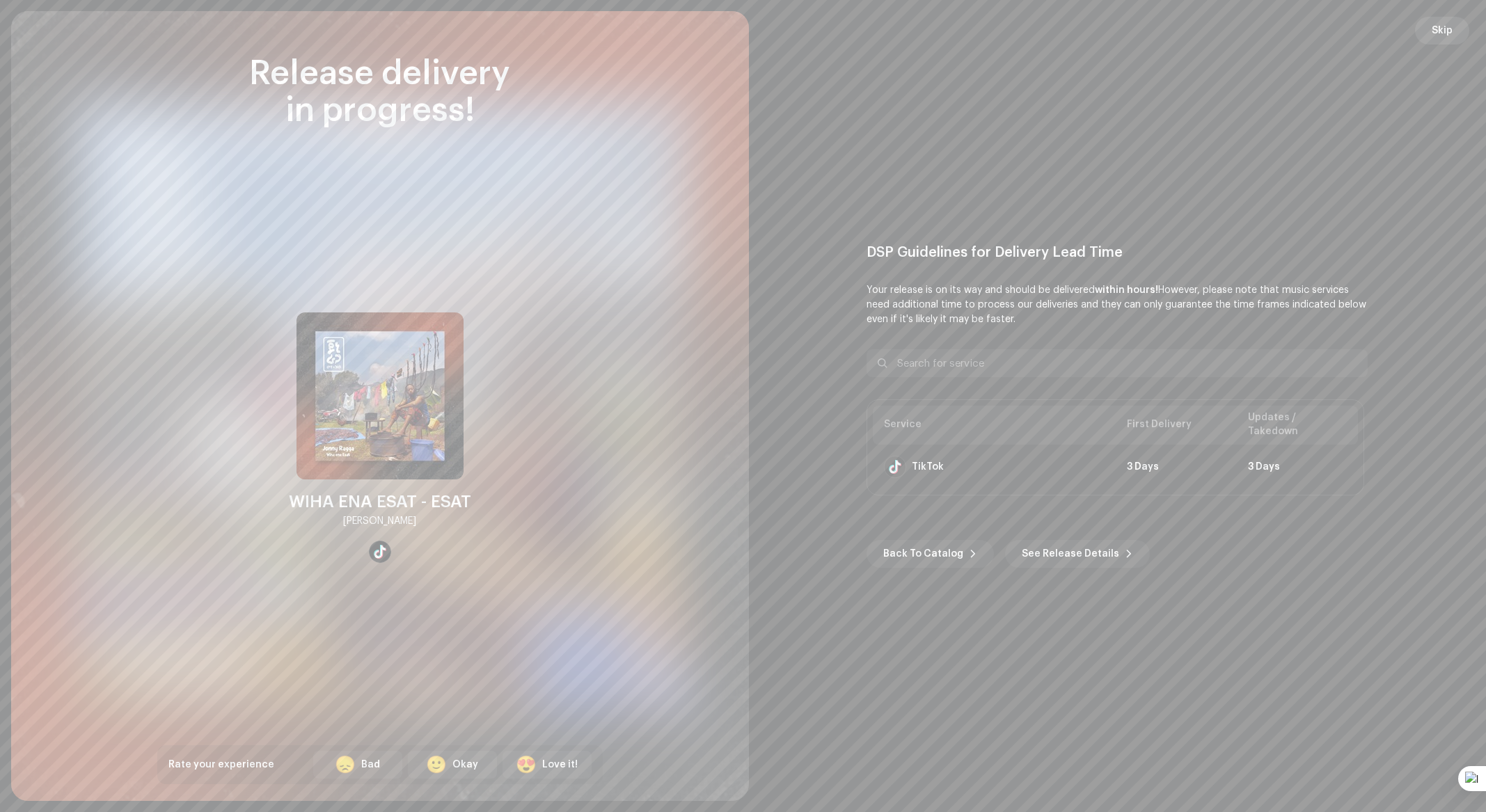
click at [1437, 31] on span "Skip" at bounding box center [1442, 31] width 21 height 28
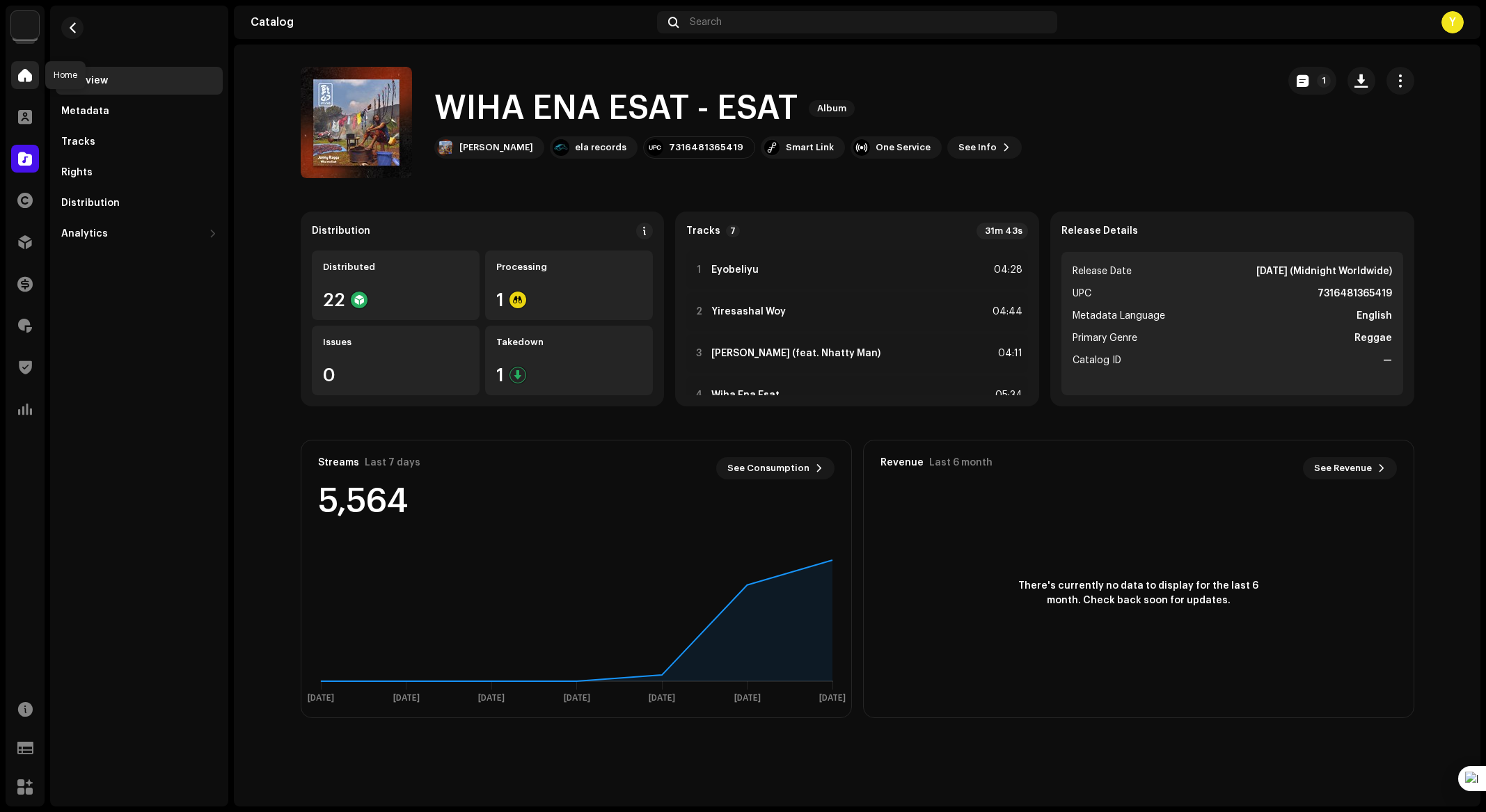
click at [18, 75] on span at bounding box center [25, 75] width 14 height 11
